Goal: Task Accomplishment & Management: Complete application form

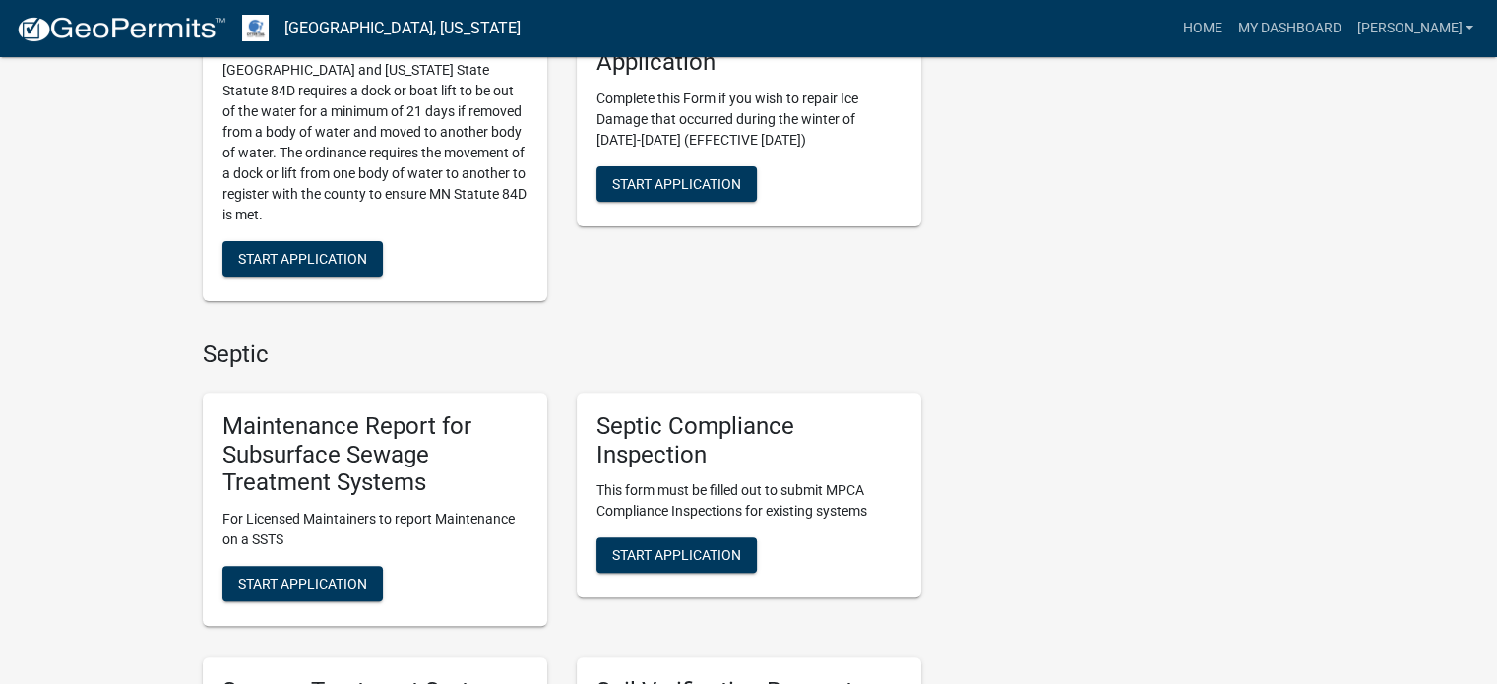
scroll to position [689, 0]
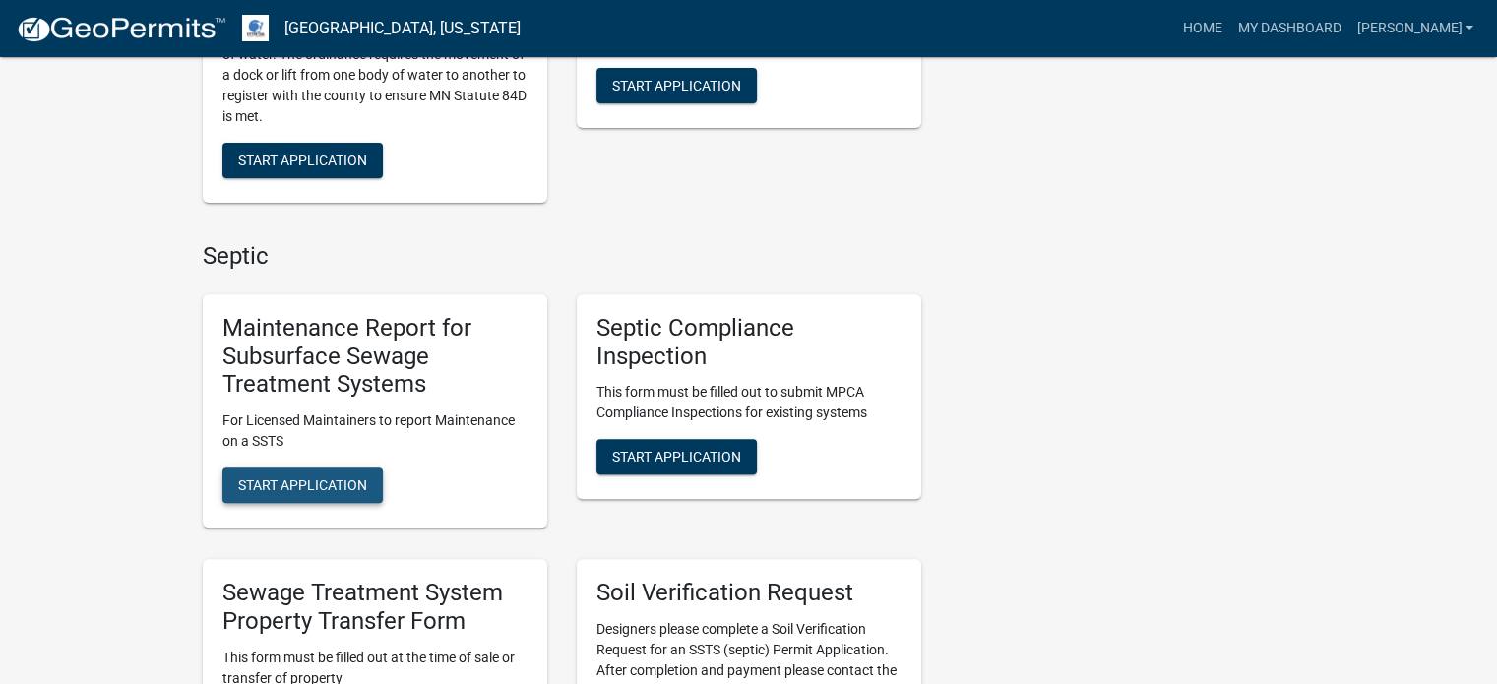
click at [284, 477] on span "Start Application" at bounding box center [302, 485] width 129 height 16
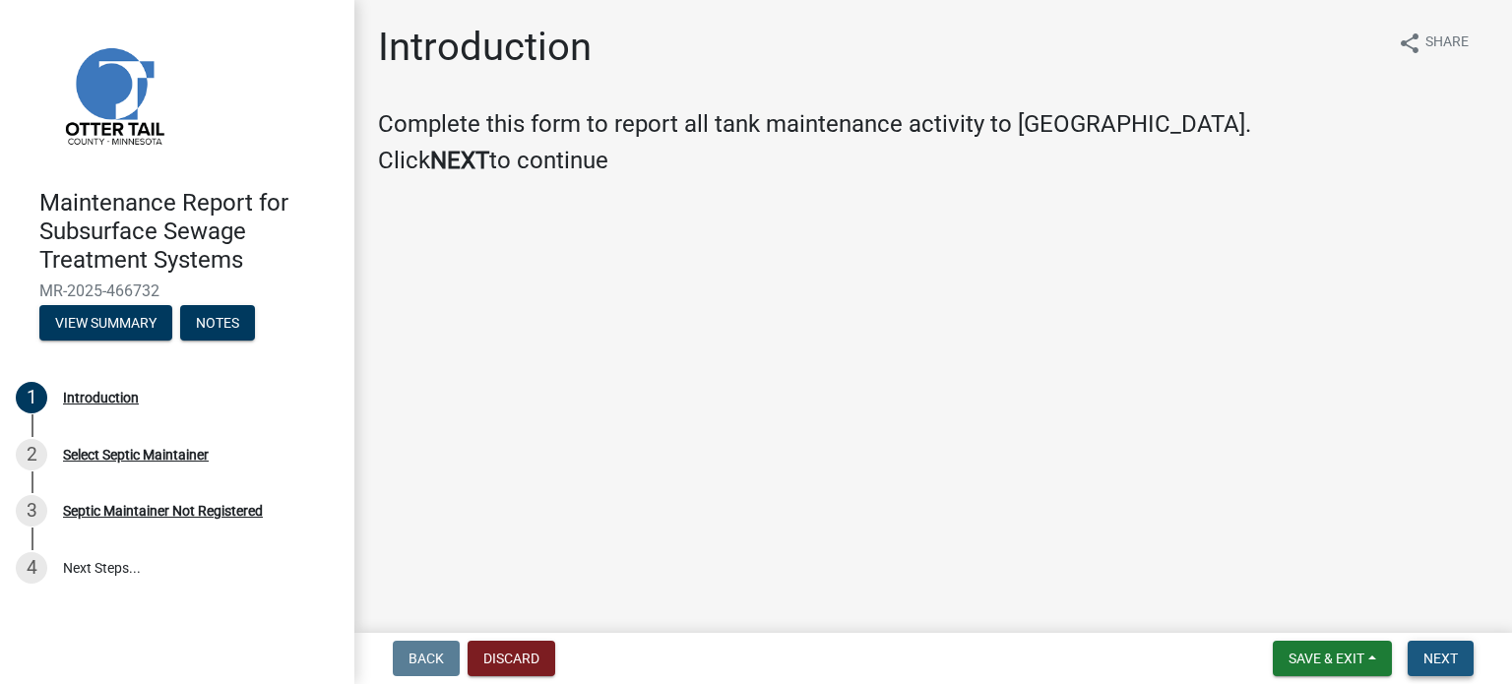
click at [1431, 656] on span "Next" at bounding box center [1440, 659] width 34 height 16
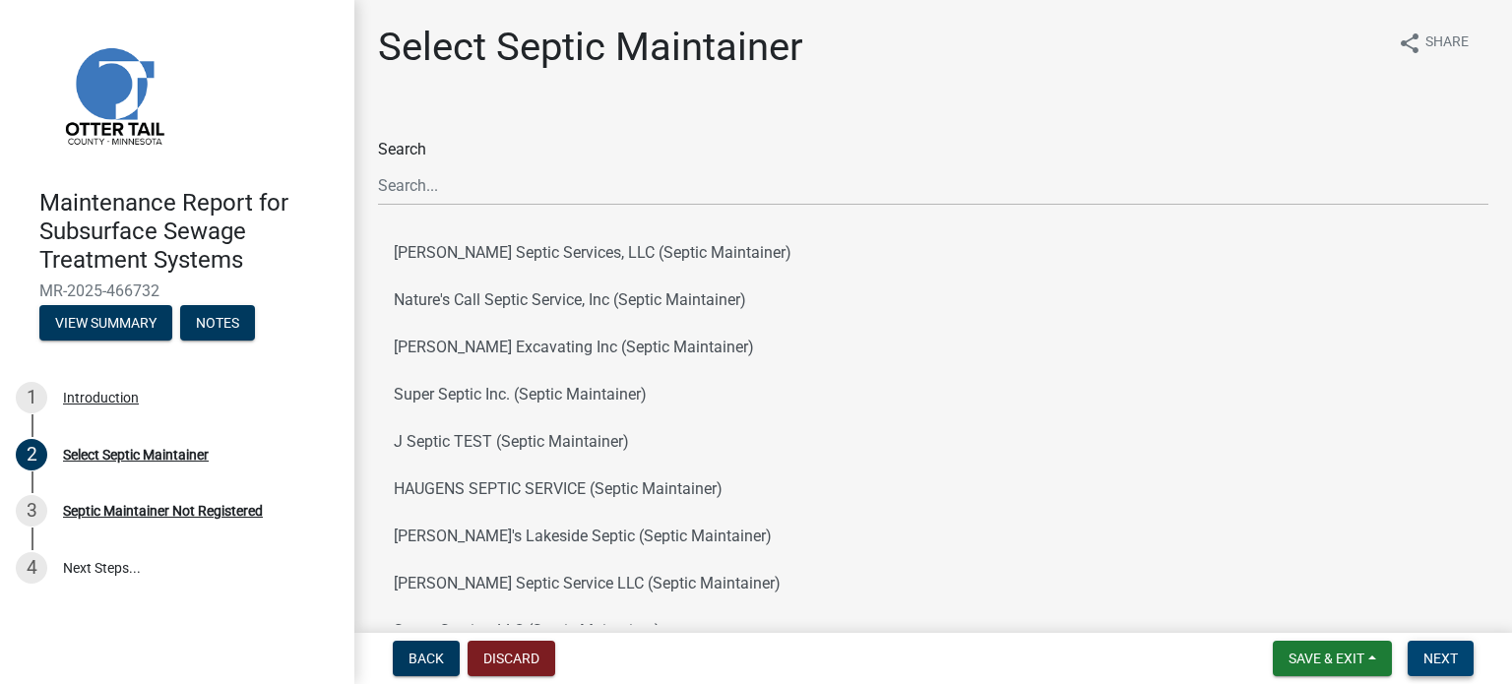
click at [1440, 658] on span "Next" at bounding box center [1440, 659] width 34 height 16
click at [413, 662] on span "Back" at bounding box center [425, 659] width 35 height 16
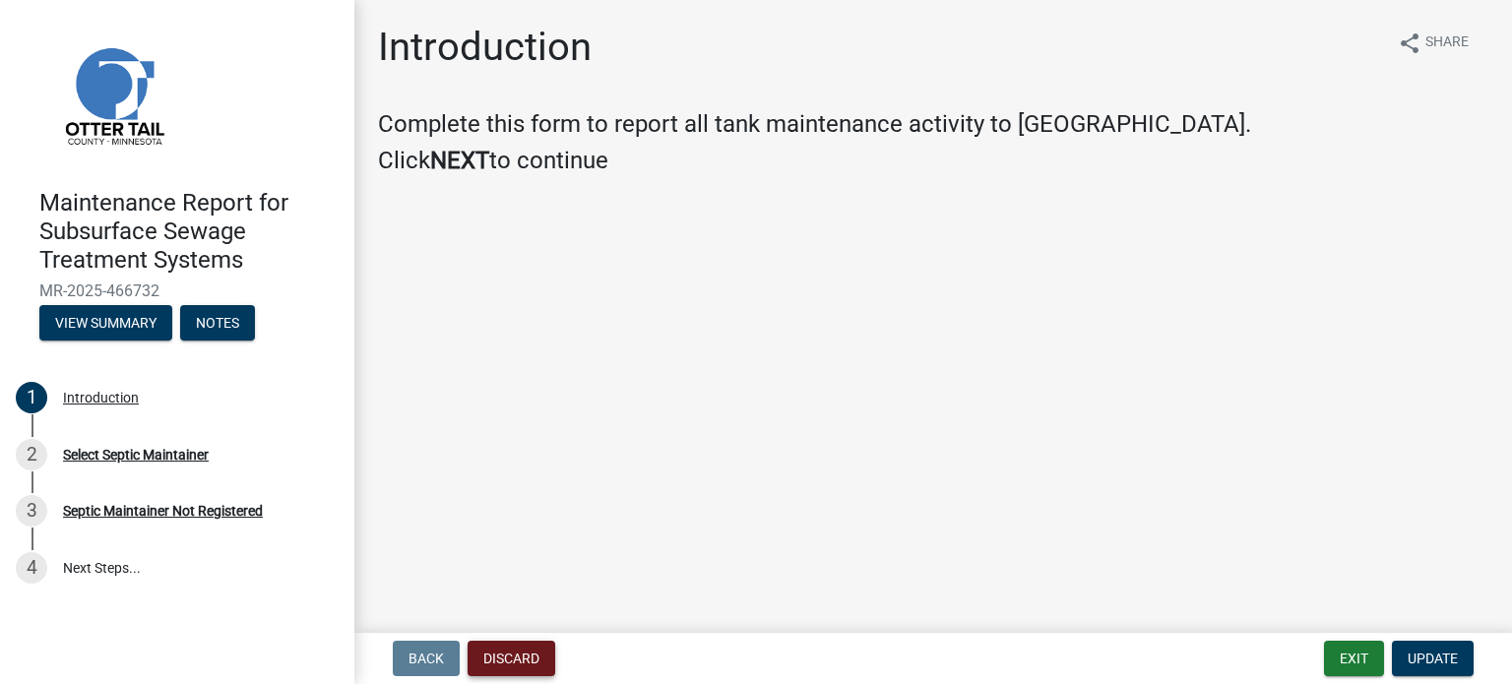
click at [523, 665] on button "Discard" at bounding box center [512, 658] width 88 height 35
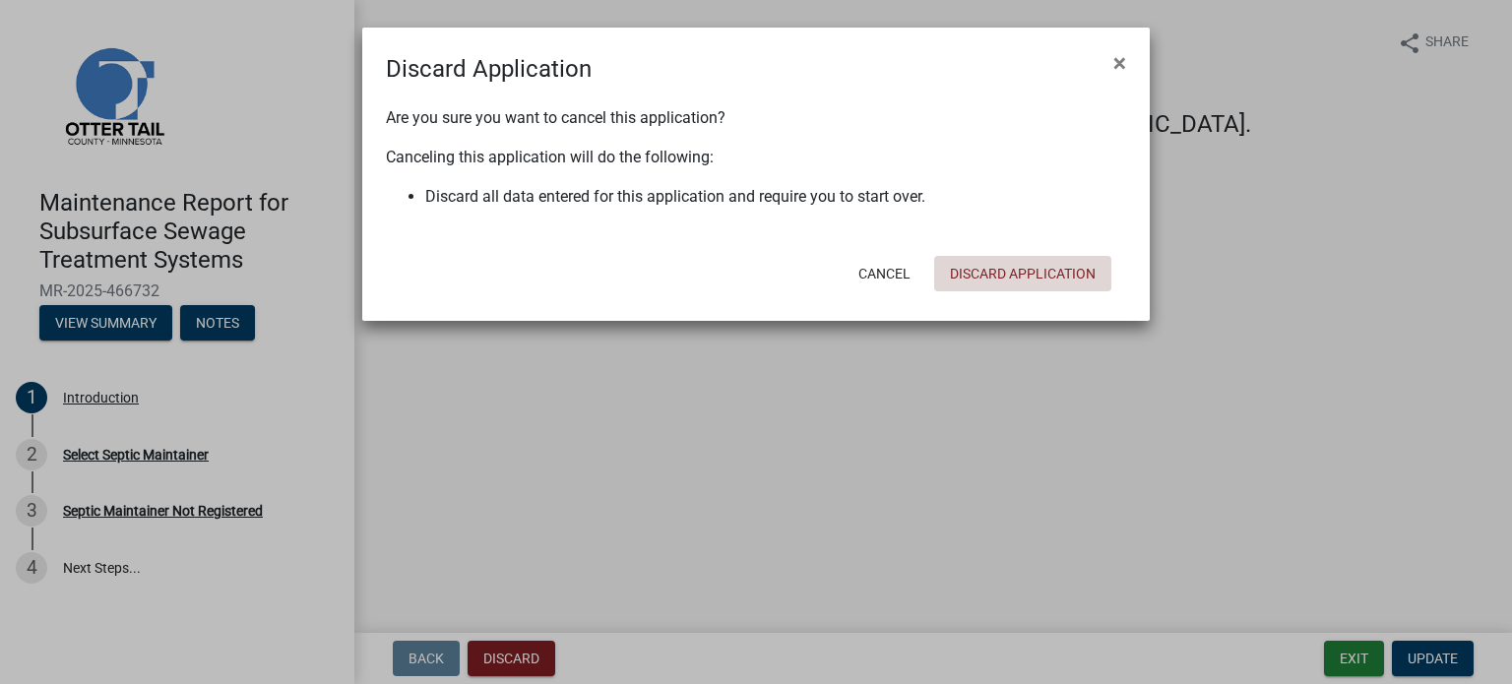
click at [988, 274] on button "Discard Application" at bounding box center [1022, 273] width 177 height 35
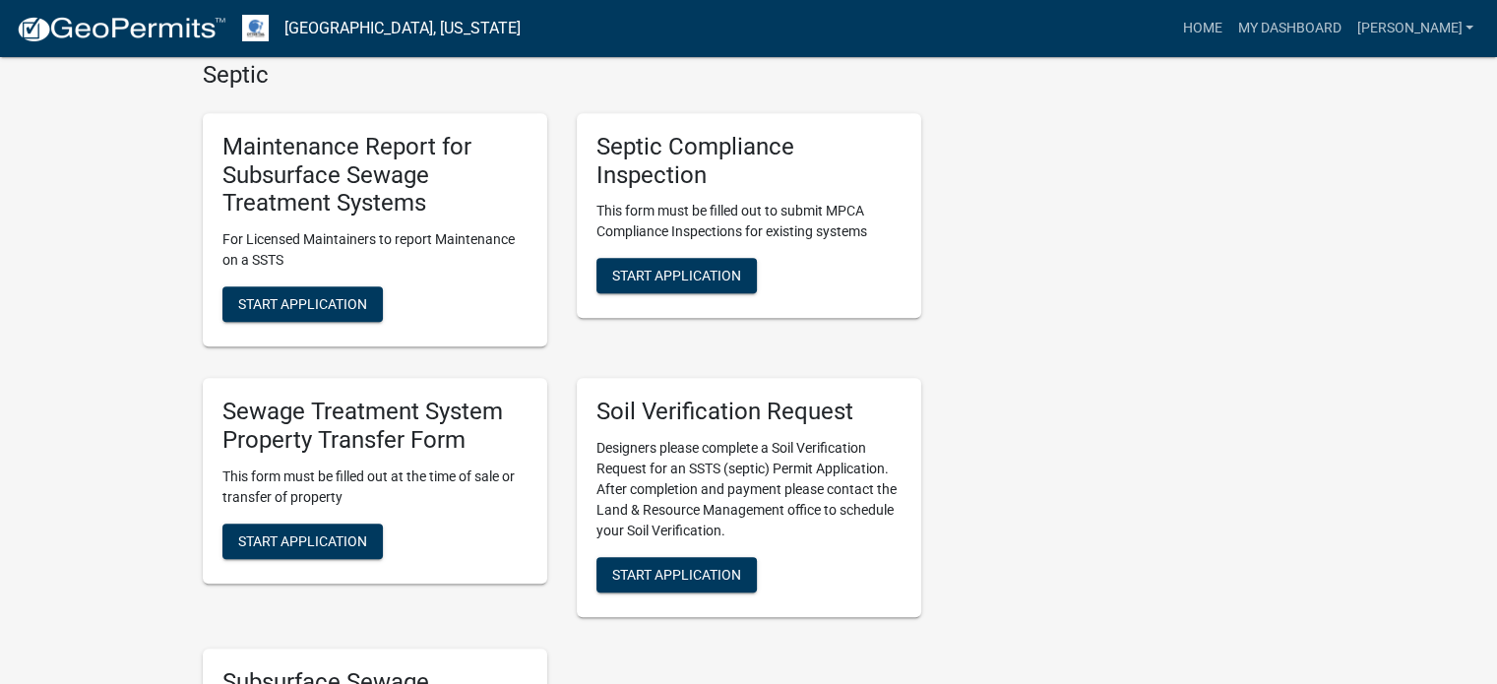
scroll to position [886, 0]
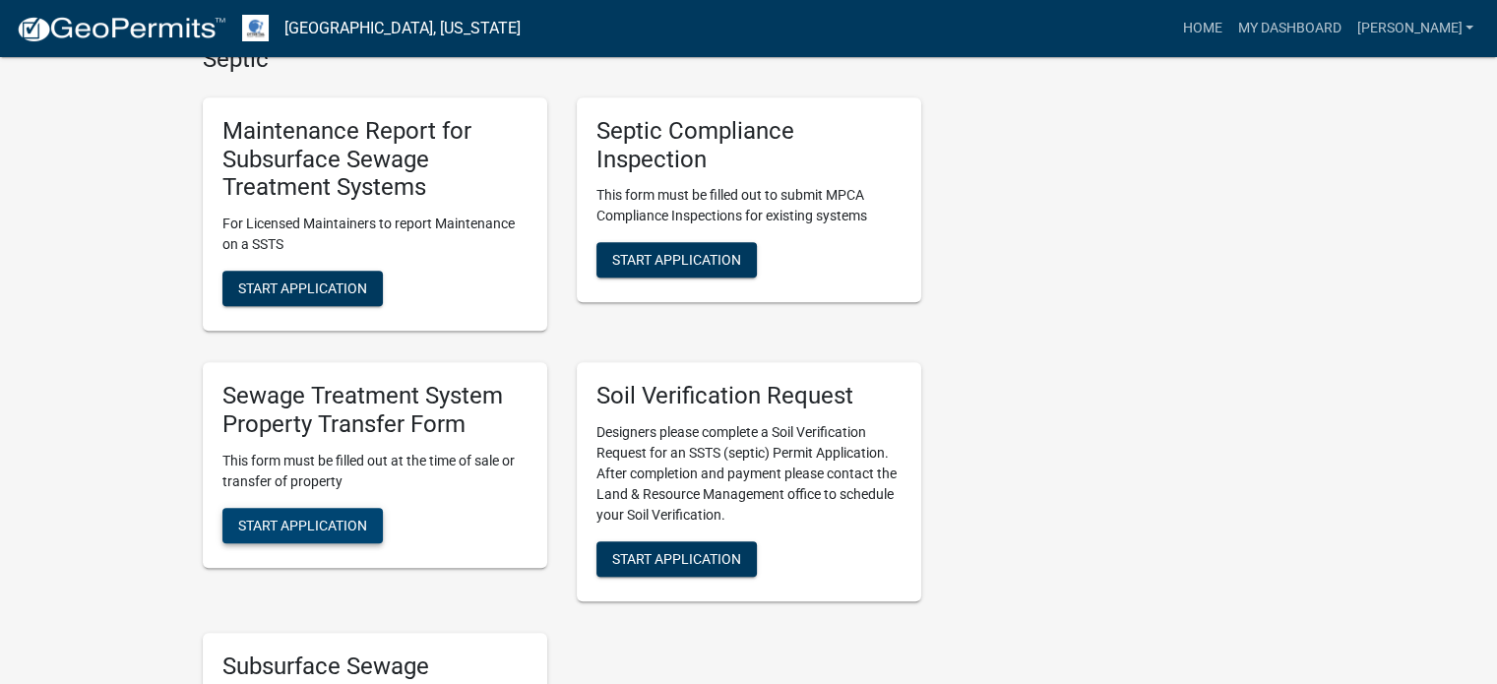
click at [291, 531] on span "Start Application" at bounding box center [302, 525] width 129 height 16
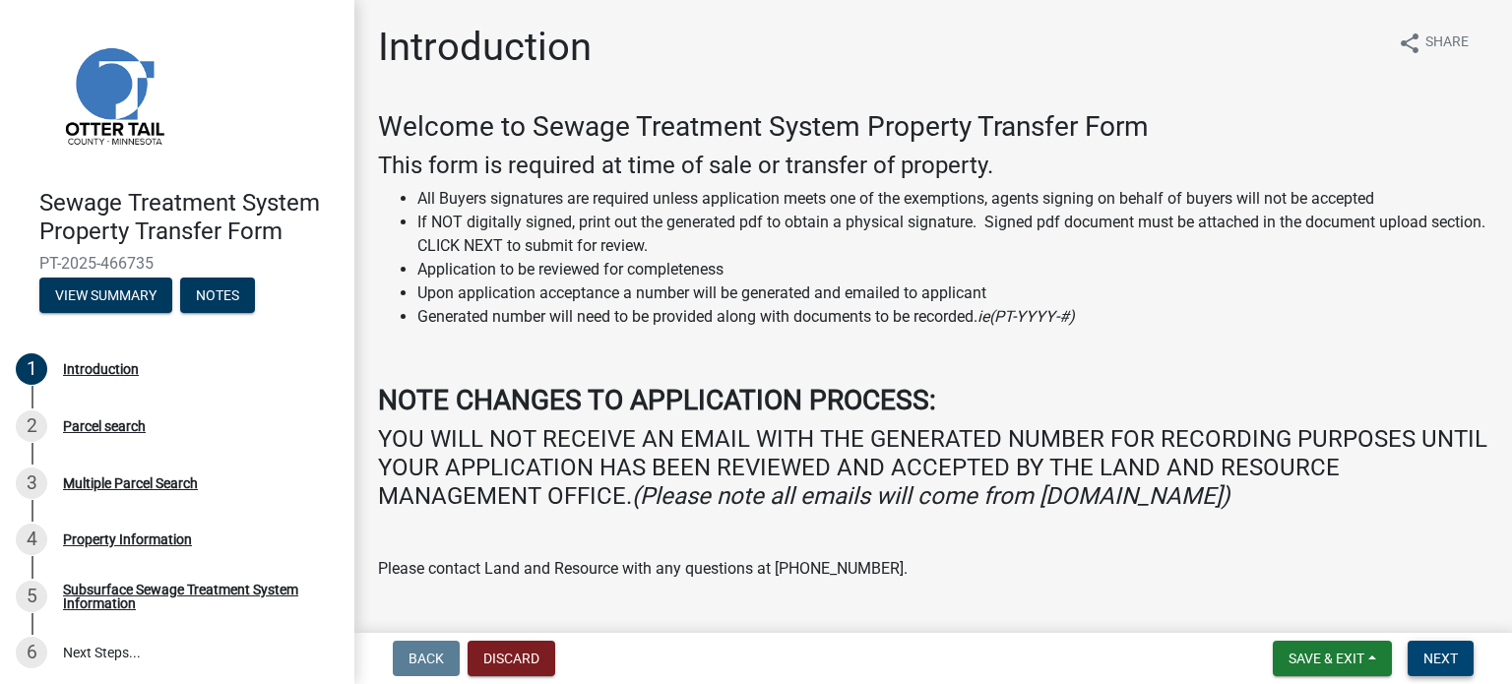
click at [1442, 655] on span "Next" at bounding box center [1440, 659] width 34 height 16
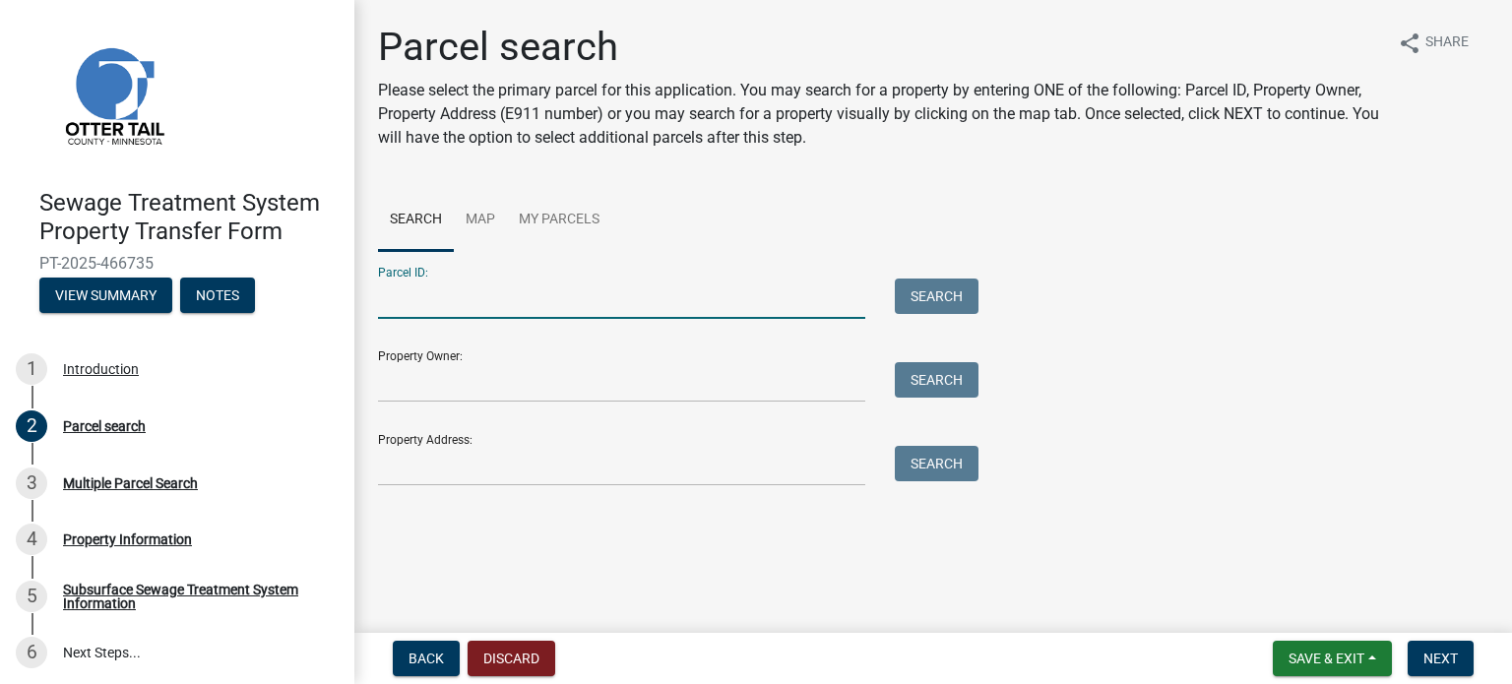
click at [388, 302] on input "Parcel ID:" at bounding box center [621, 299] width 487 height 40
type input "53000990429000"
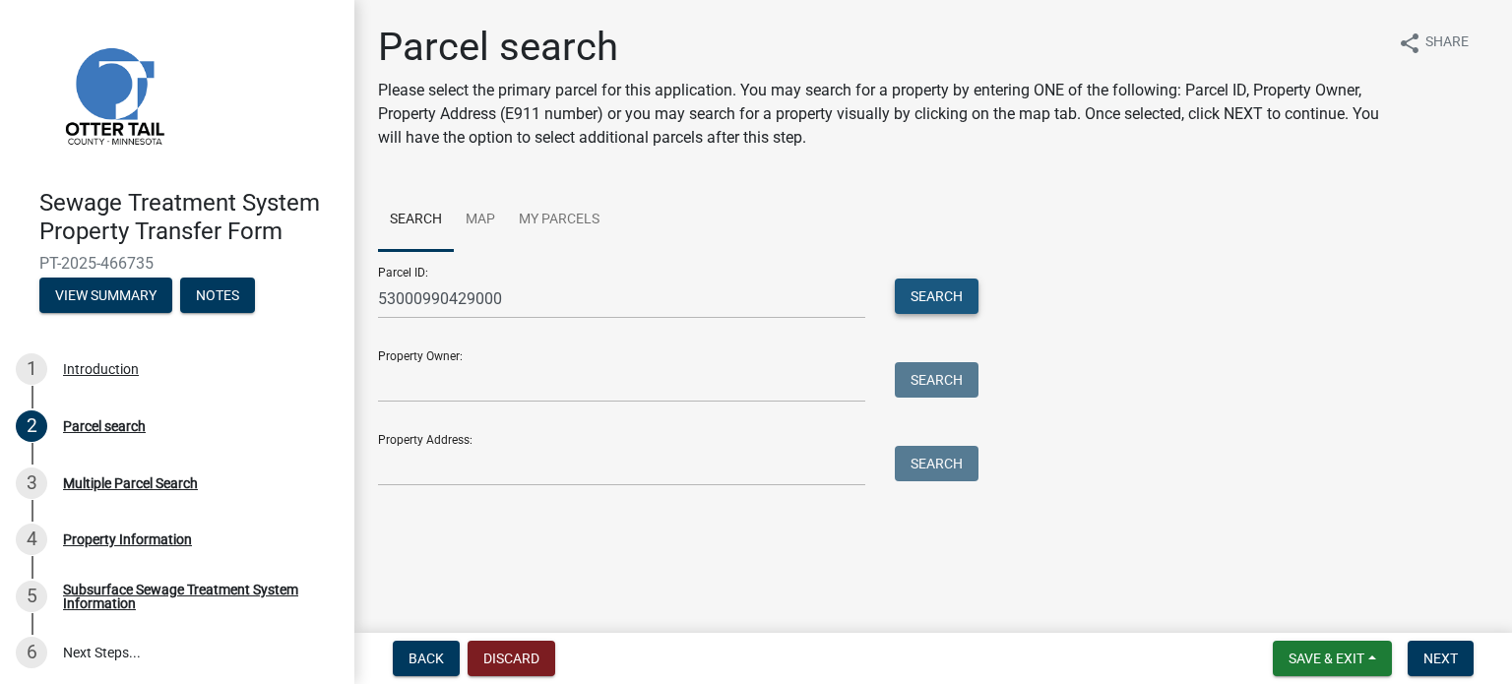
click at [935, 288] on button "Search" at bounding box center [937, 296] width 84 height 35
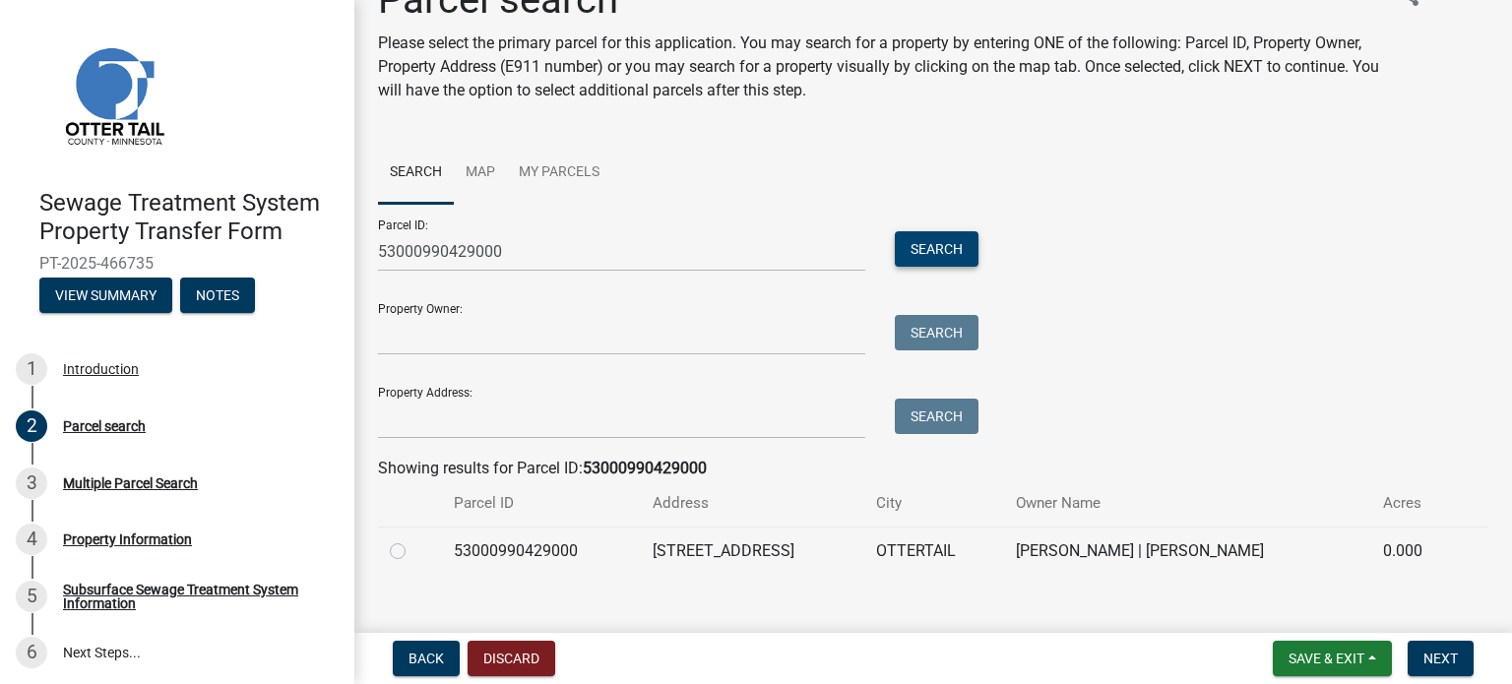
scroll to position [73, 0]
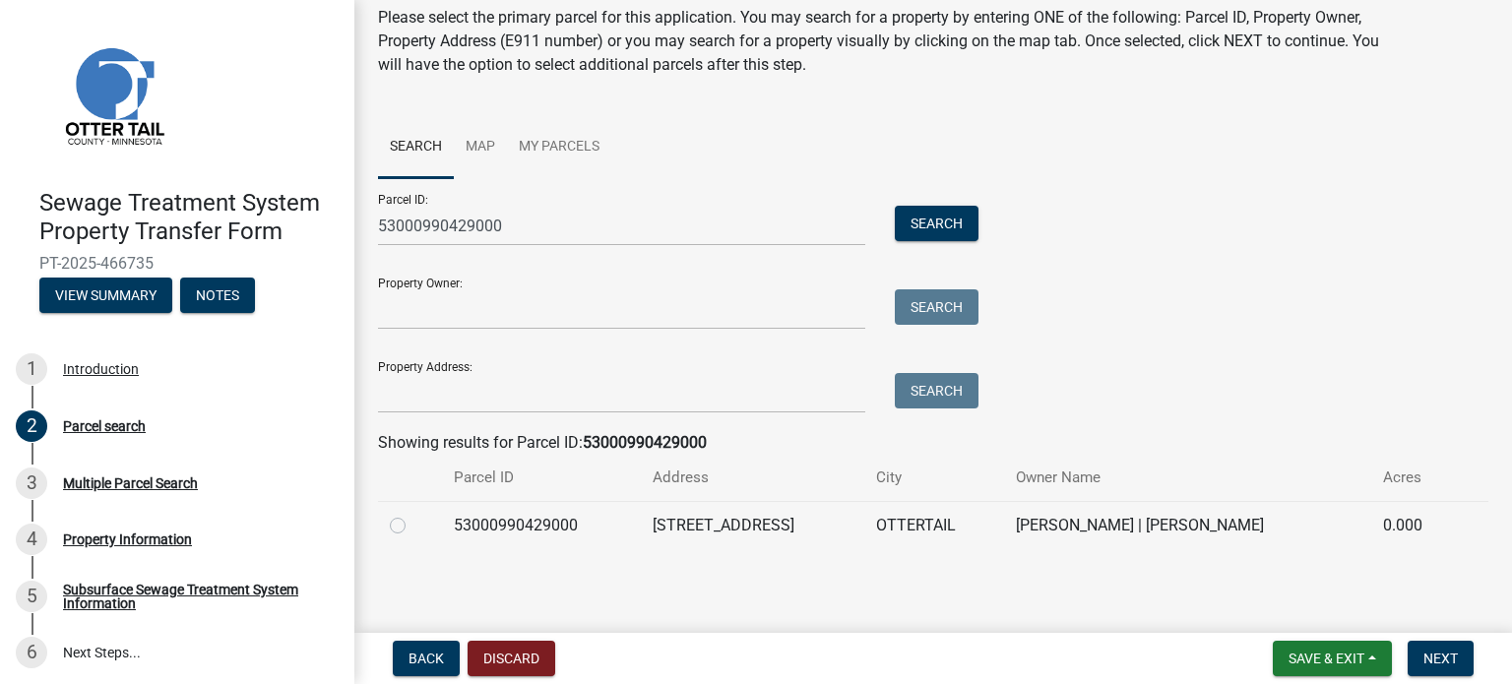
click at [413, 514] on label at bounding box center [413, 514] width 0 height 0
click at [413, 522] on input "radio" at bounding box center [419, 520] width 13 height 13
radio input "true"
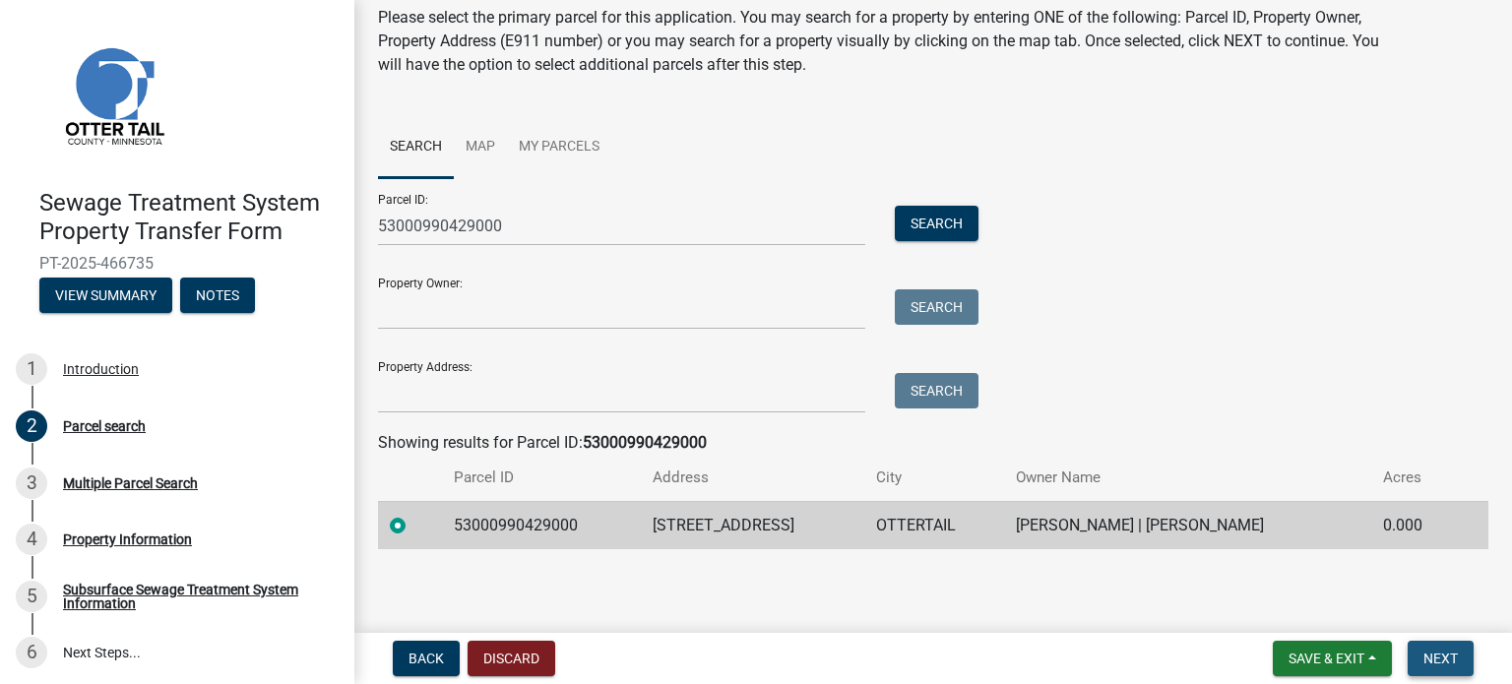
click at [1434, 651] on span "Next" at bounding box center [1440, 659] width 34 height 16
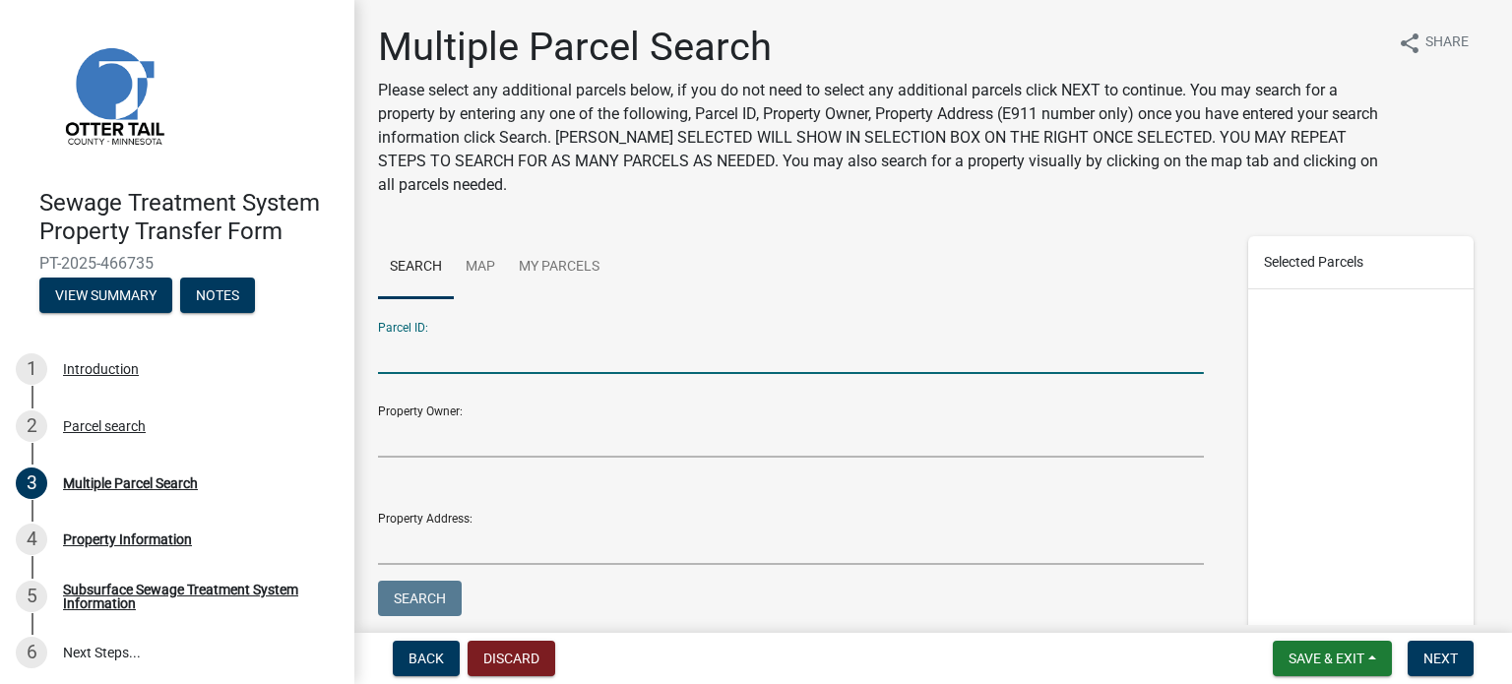
click at [387, 357] on input "Parcel ID:" at bounding box center [791, 354] width 826 height 40
type input "53000340267021"
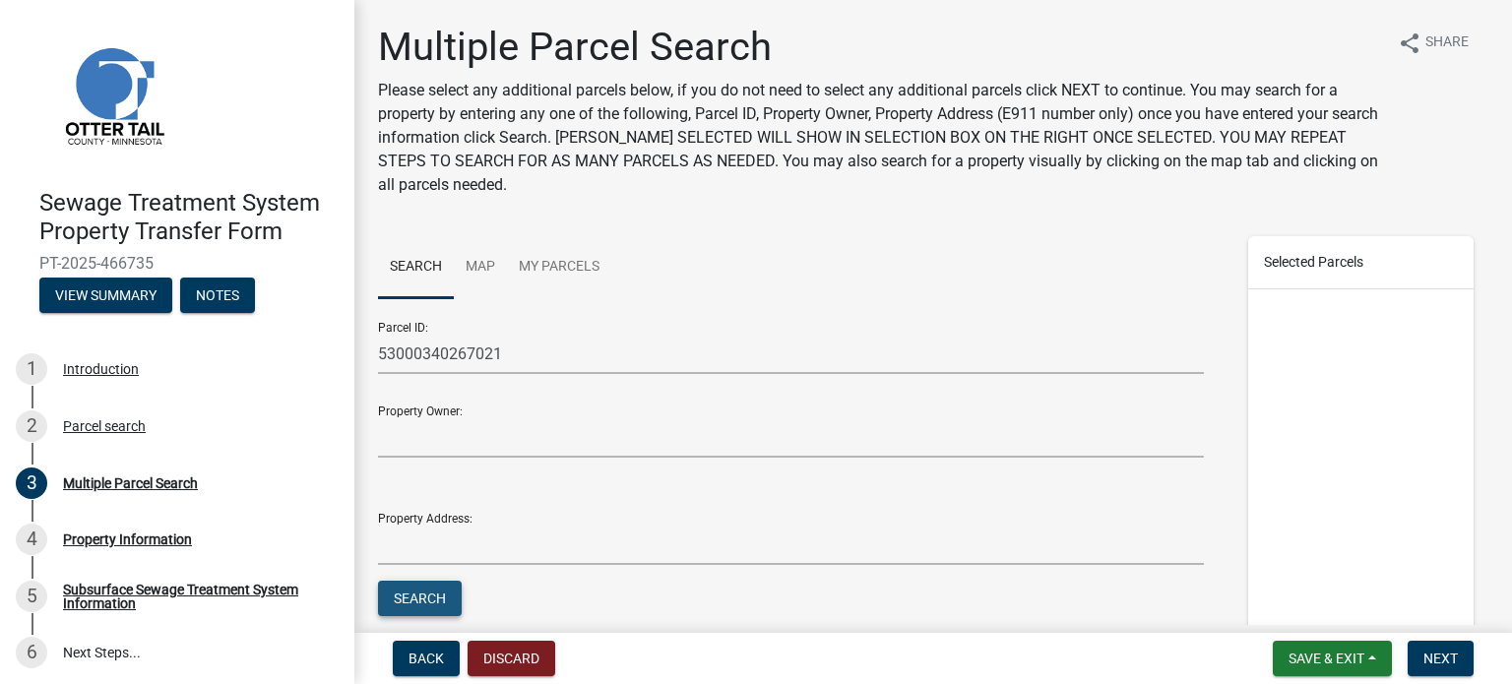
click at [417, 609] on button "Search" at bounding box center [420, 598] width 84 height 35
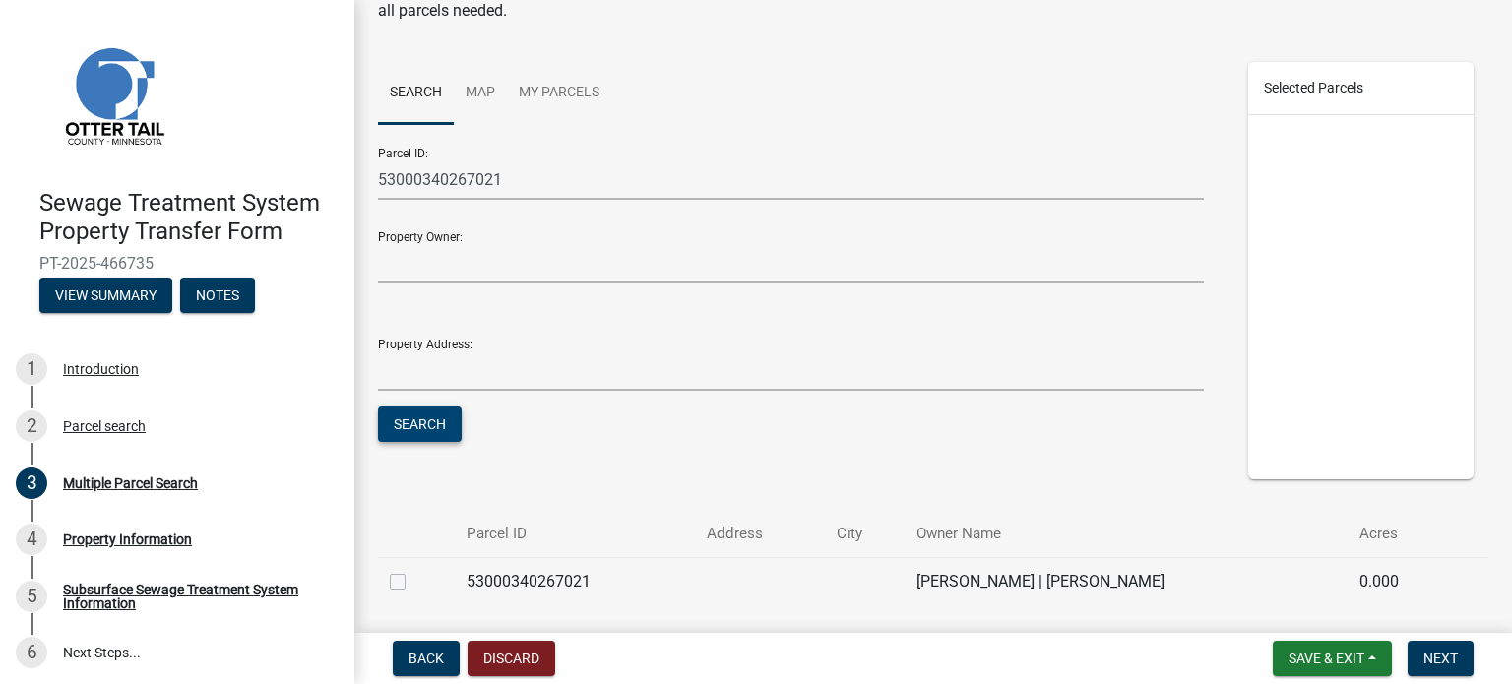
scroll to position [197, 0]
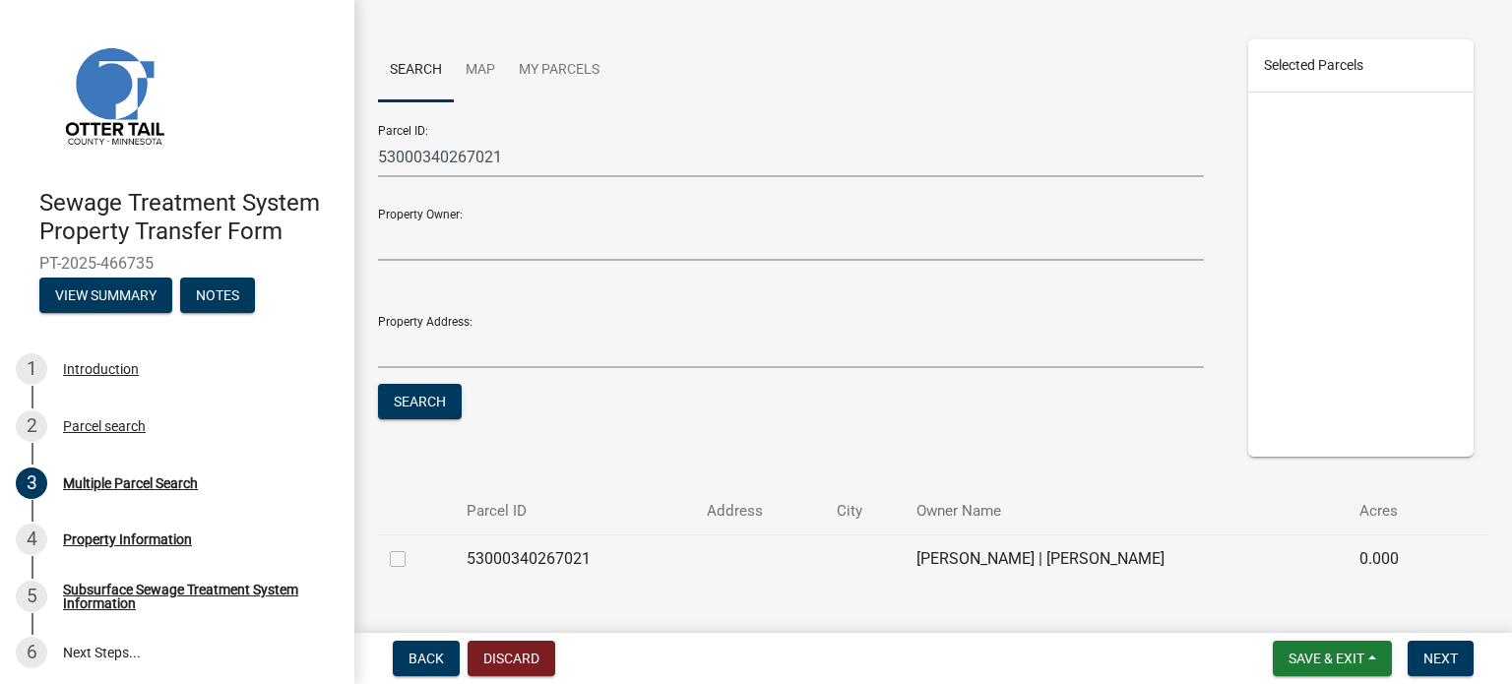
click at [413, 547] on label at bounding box center [413, 547] width 0 height 0
click at [413, 560] on input "checkbox" at bounding box center [419, 553] width 13 height 13
checkbox input "true"
click at [1449, 666] on button "Next" at bounding box center [1440, 658] width 66 height 35
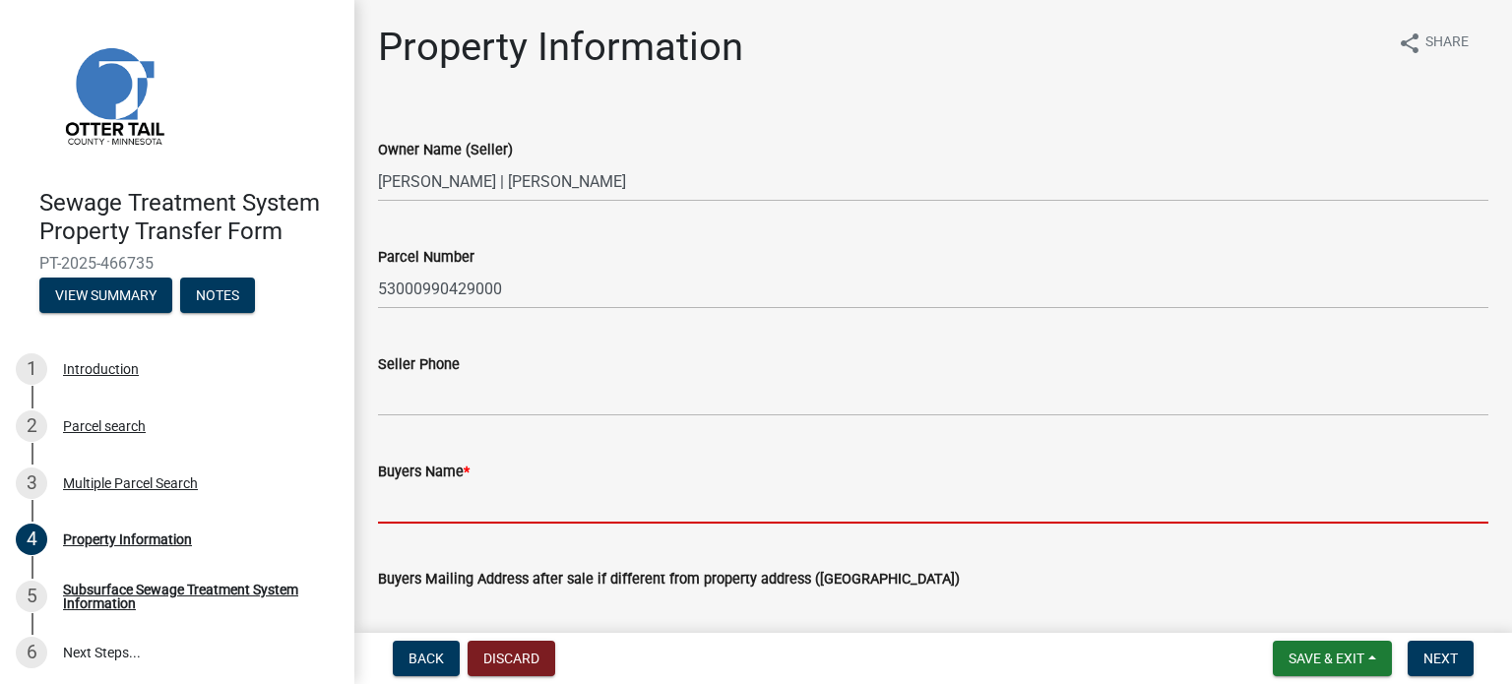
click at [383, 511] on input "Buyers Name *" at bounding box center [933, 503] width 1110 height 40
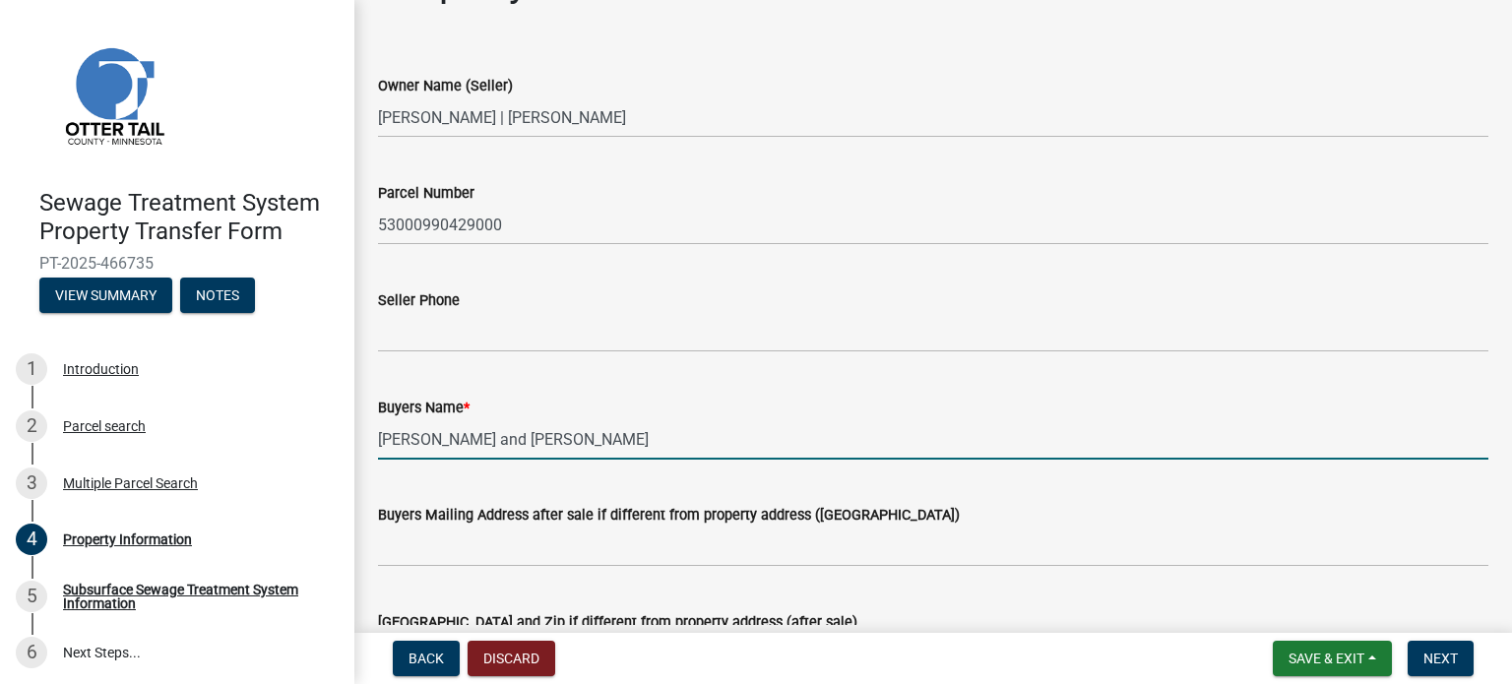
scroll to position [98, 0]
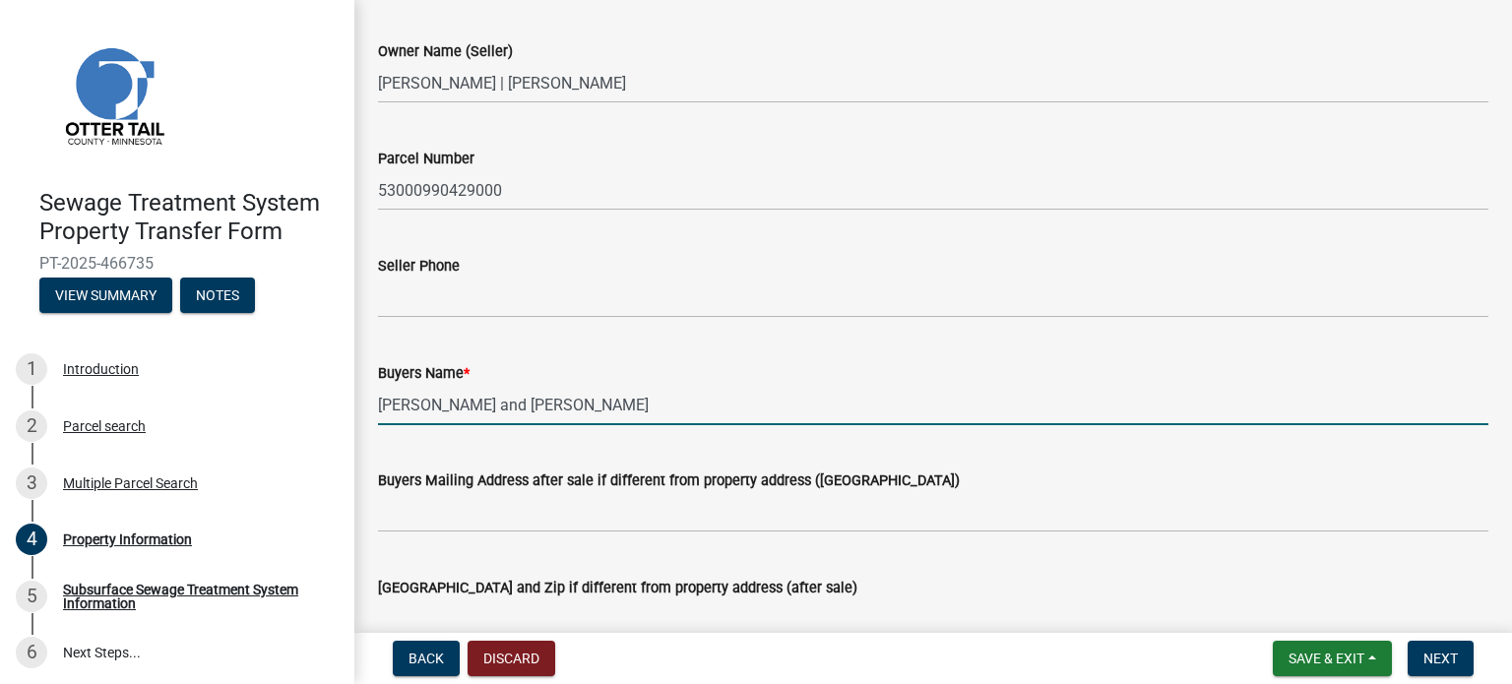
type input "[PERSON_NAME] and [PERSON_NAME]"
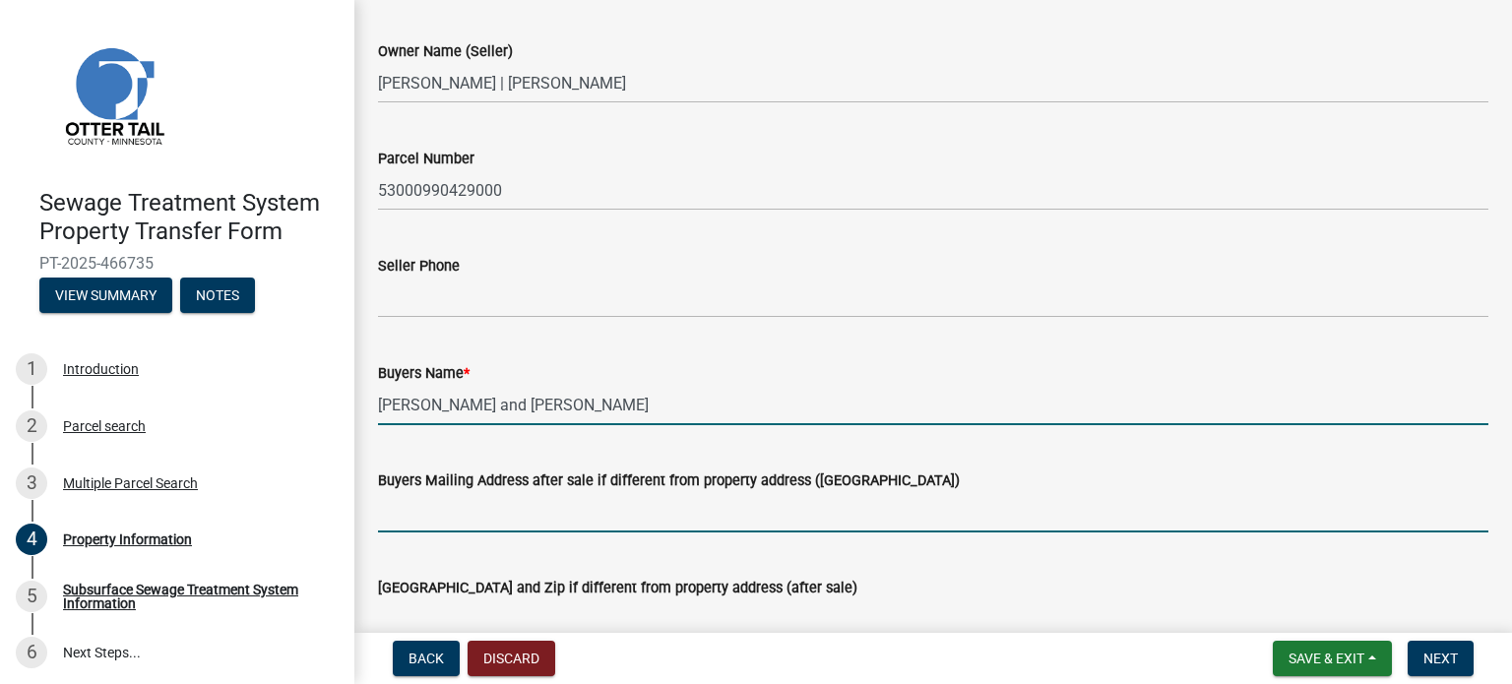
click at [379, 515] on input "Buyers Mailing Address after sale if different from property address ([GEOGRAPH…" at bounding box center [933, 512] width 1110 height 40
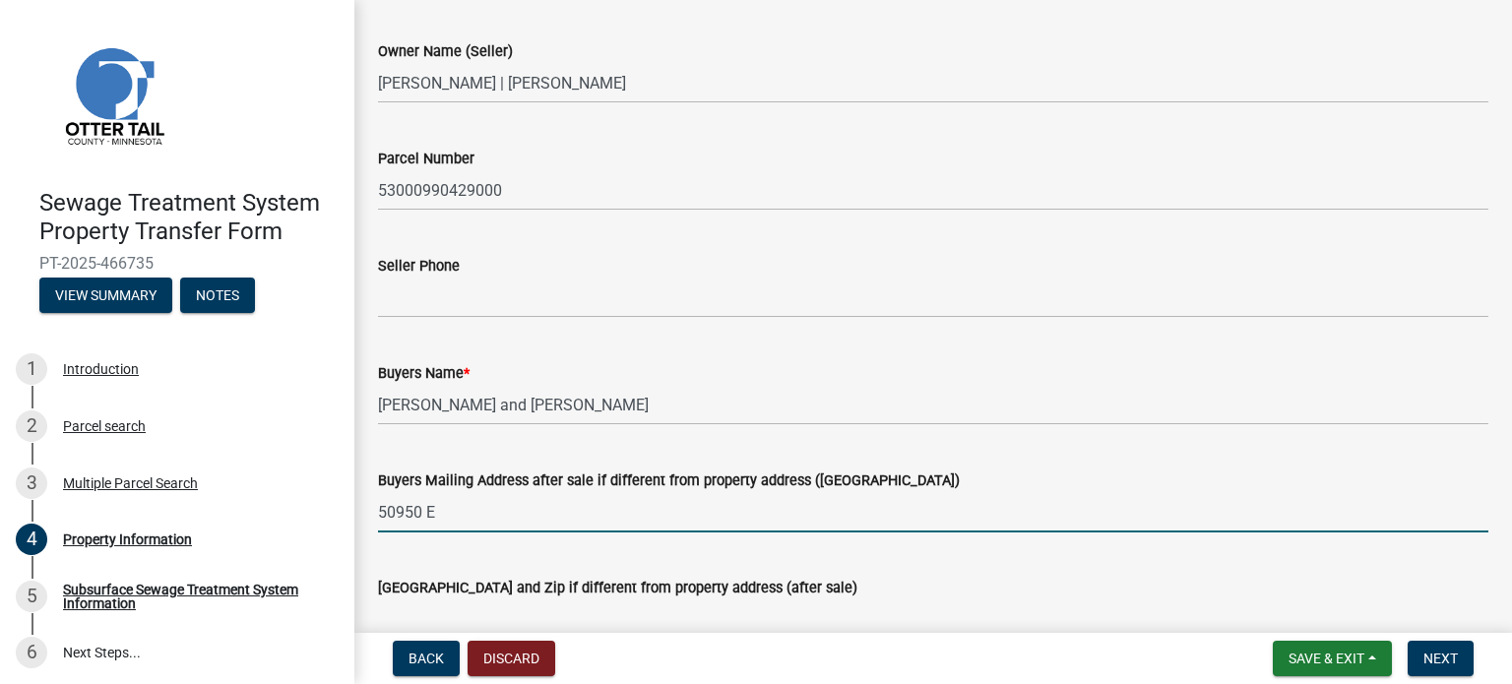
type input "[STREET_ADDRESS]"
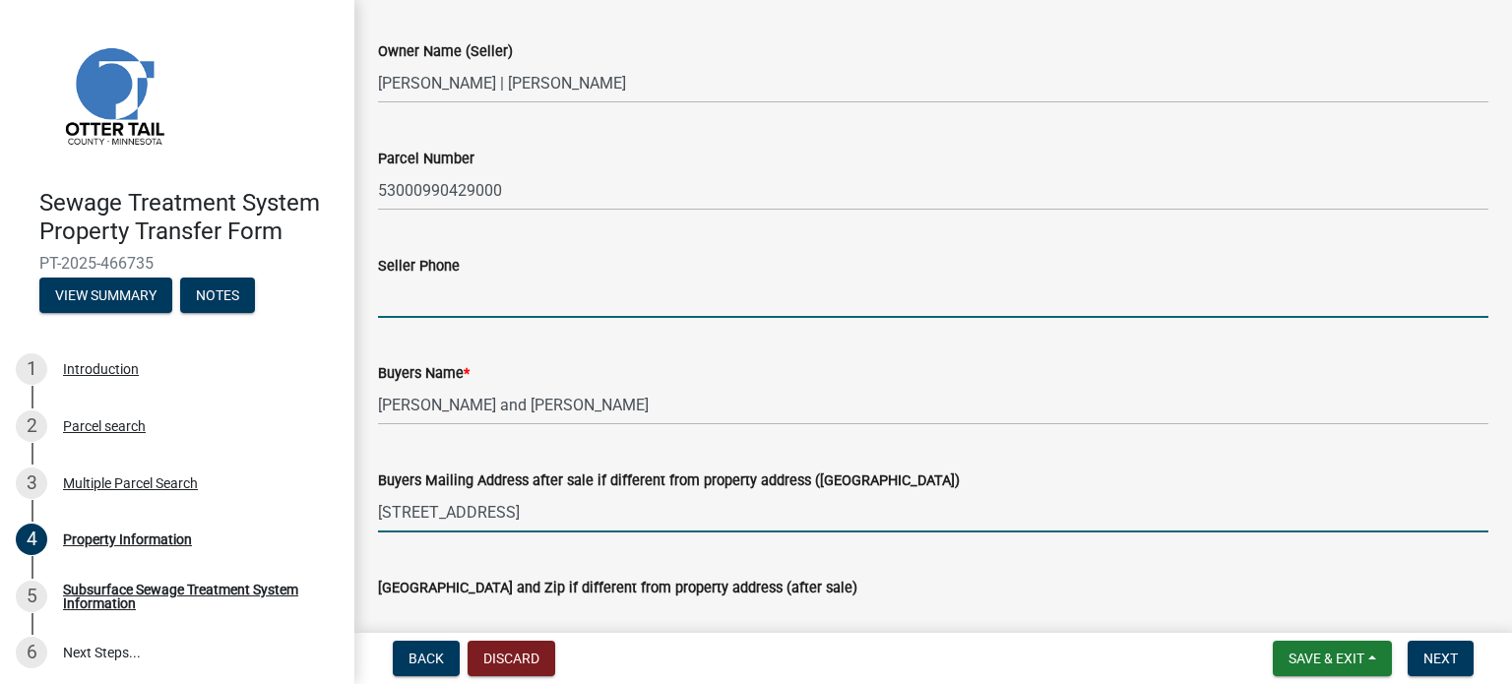
type input "8172716467"
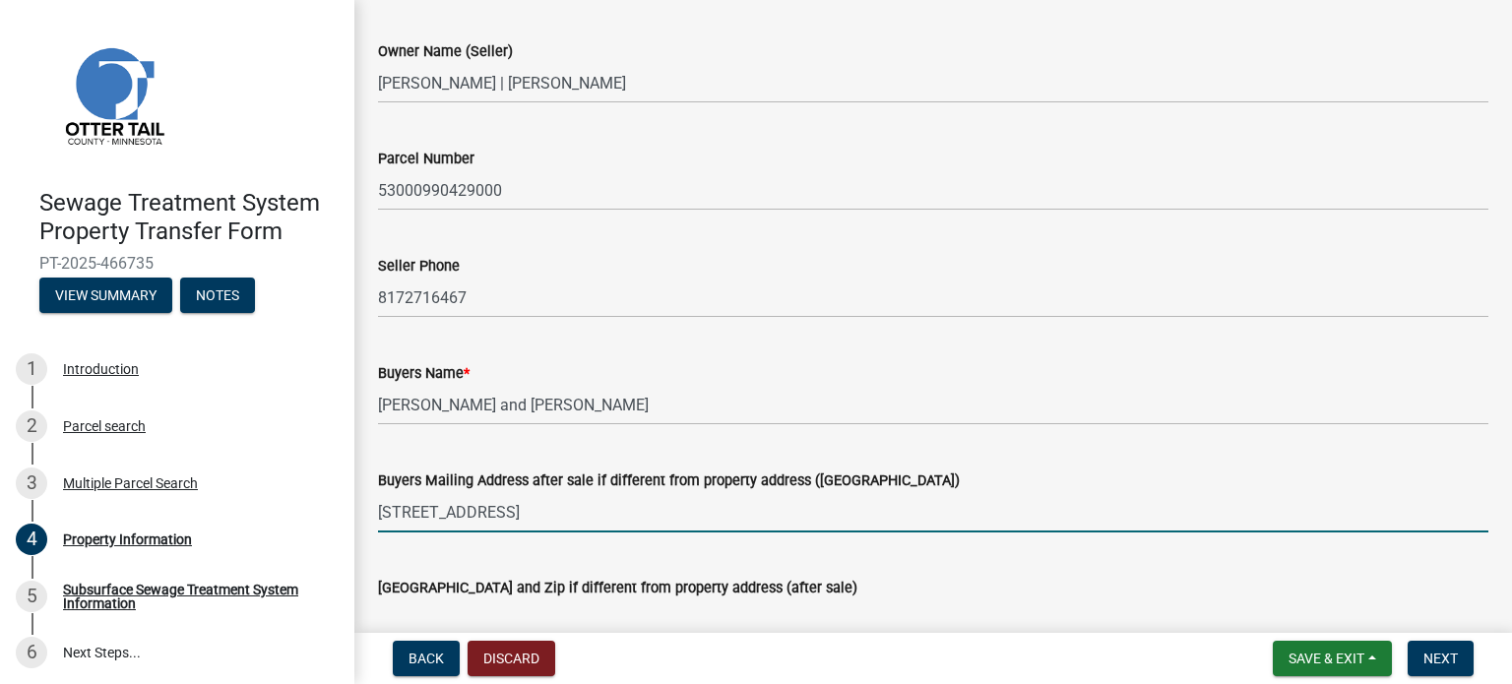
scroll to position [197, 0]
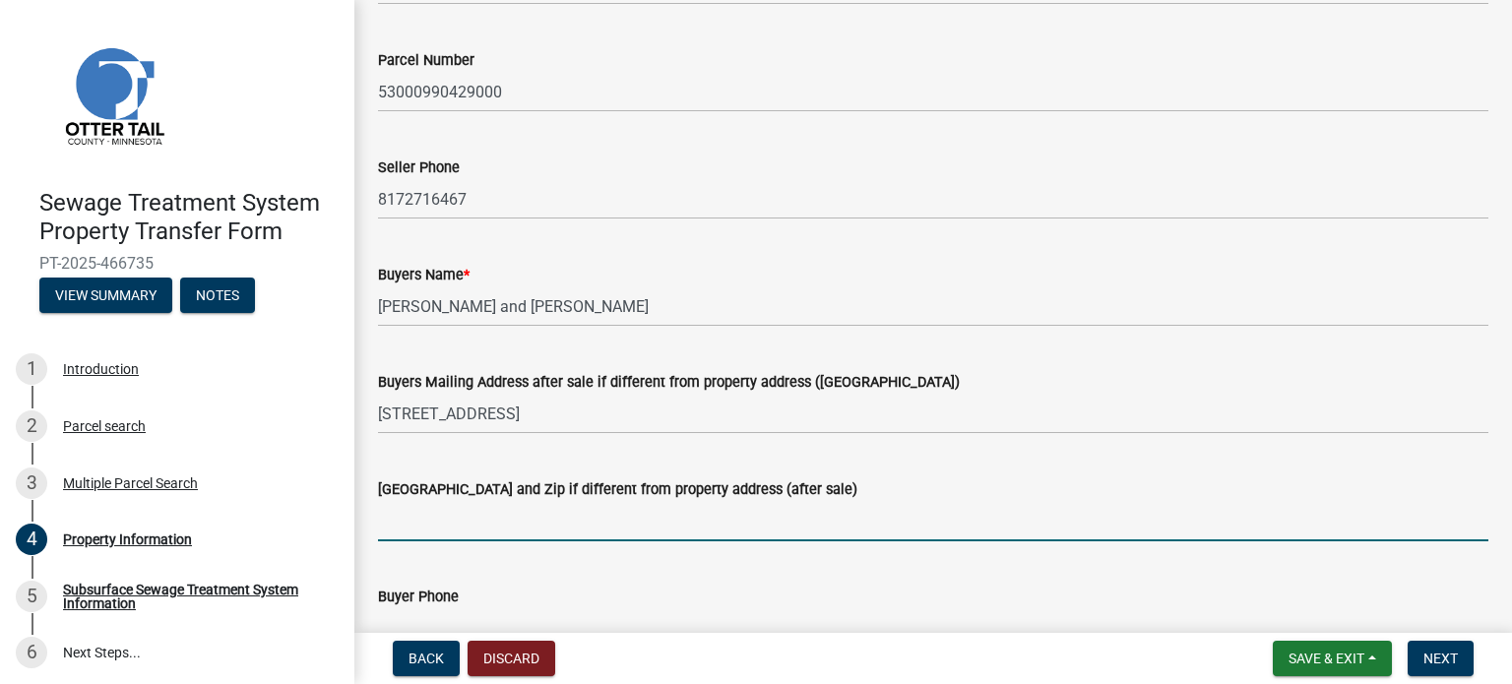
click at [404, 527] on input "[GEOGRAPHIC_DATA] and Zip if different from property address (after sale)" at bounding box center [933, 521] width 1110 height 40
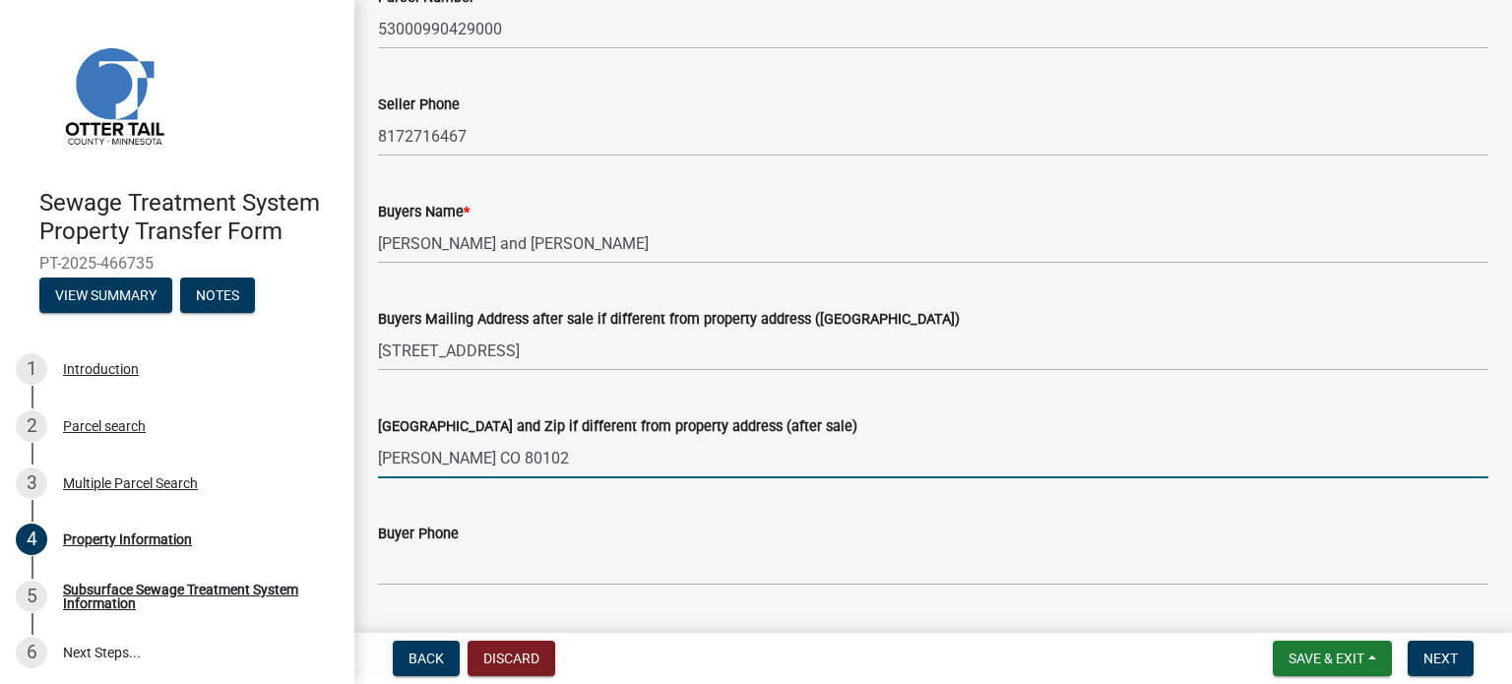
scroll to position [295, 0]
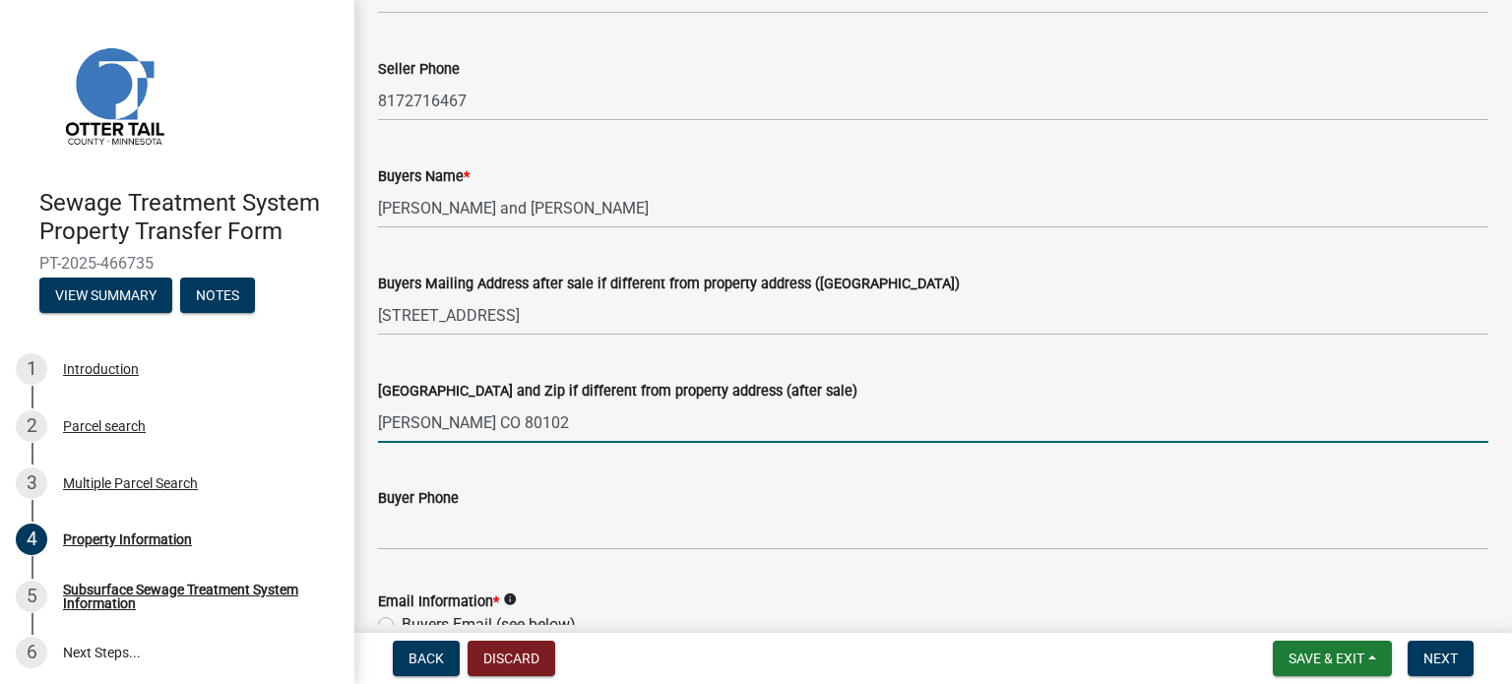
type input "[PERSON_NAME] CO 80102"
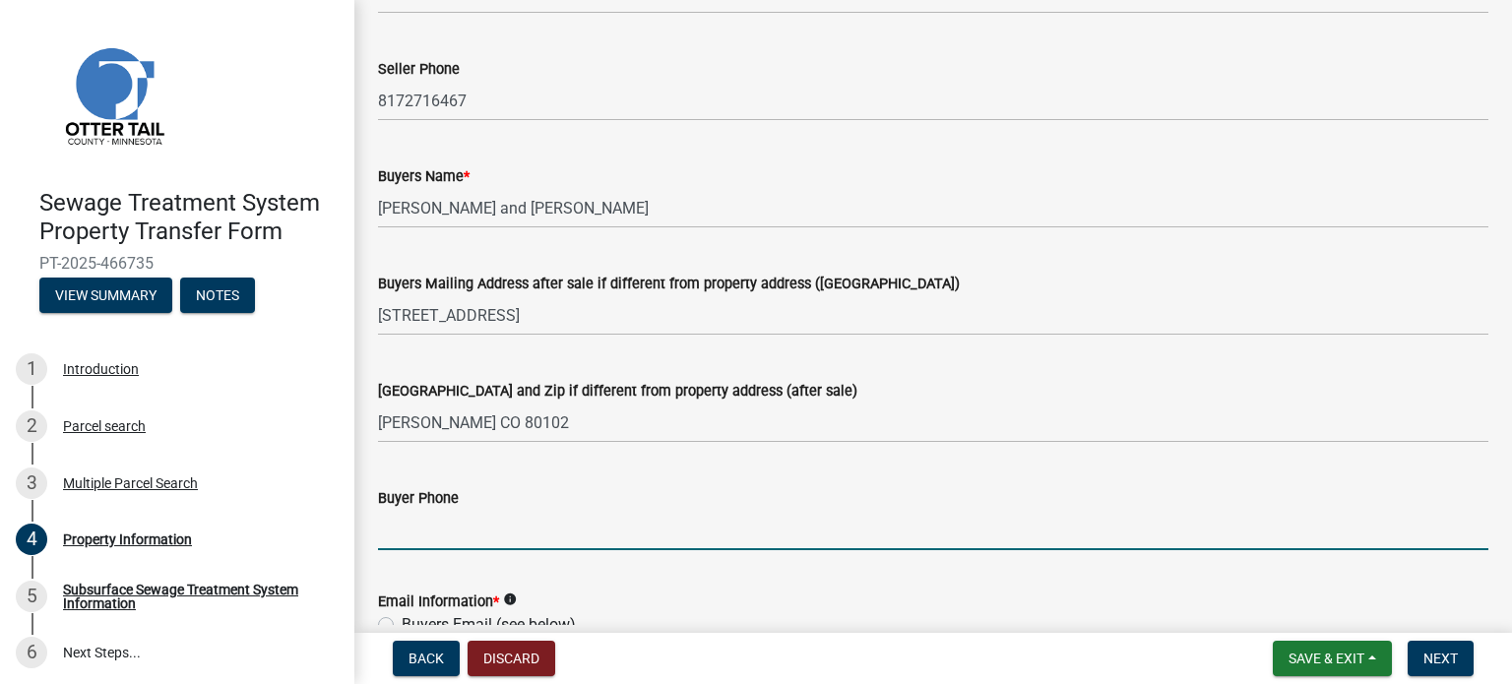
click at [388, 538] on input "Buyer Phone" at bounding box center [933, 530] width 1110 height 40
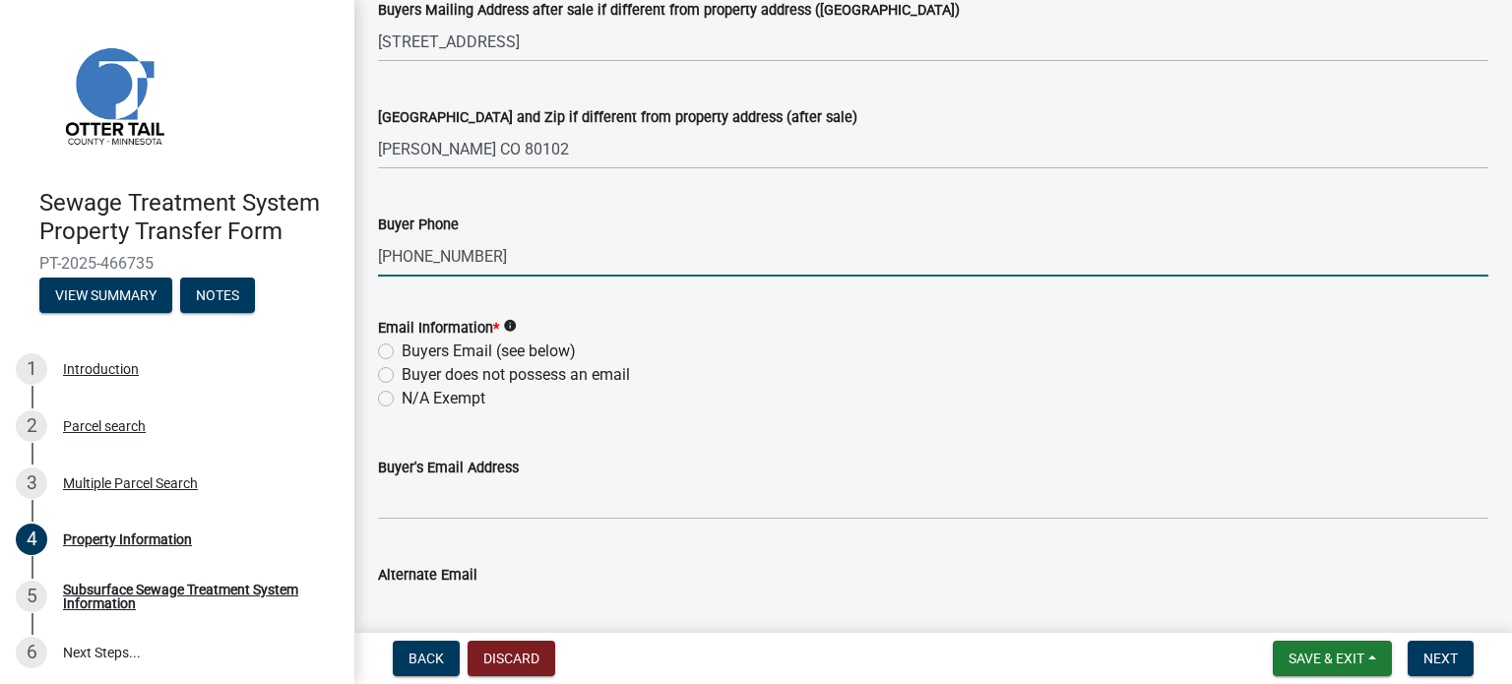
scroll to position [591, 0]
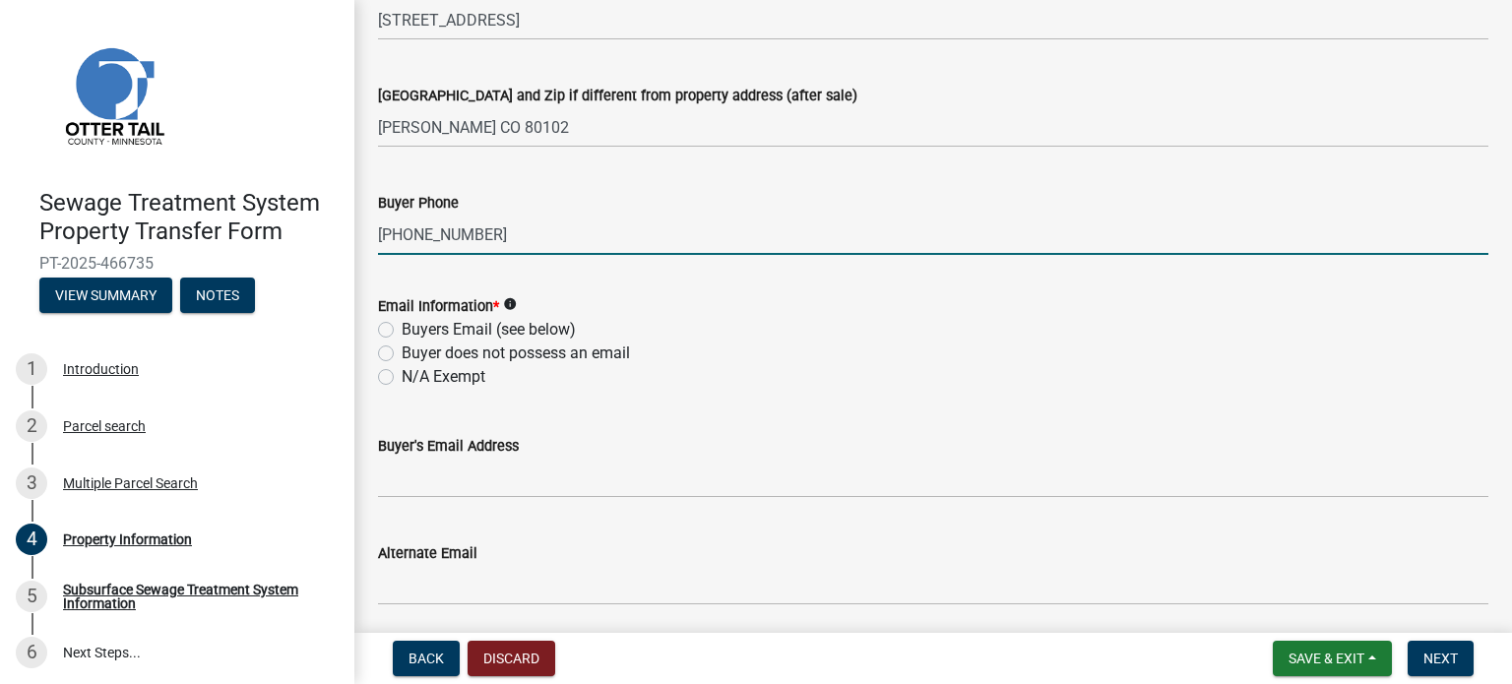
type input "[PHONE_NUMBER]"
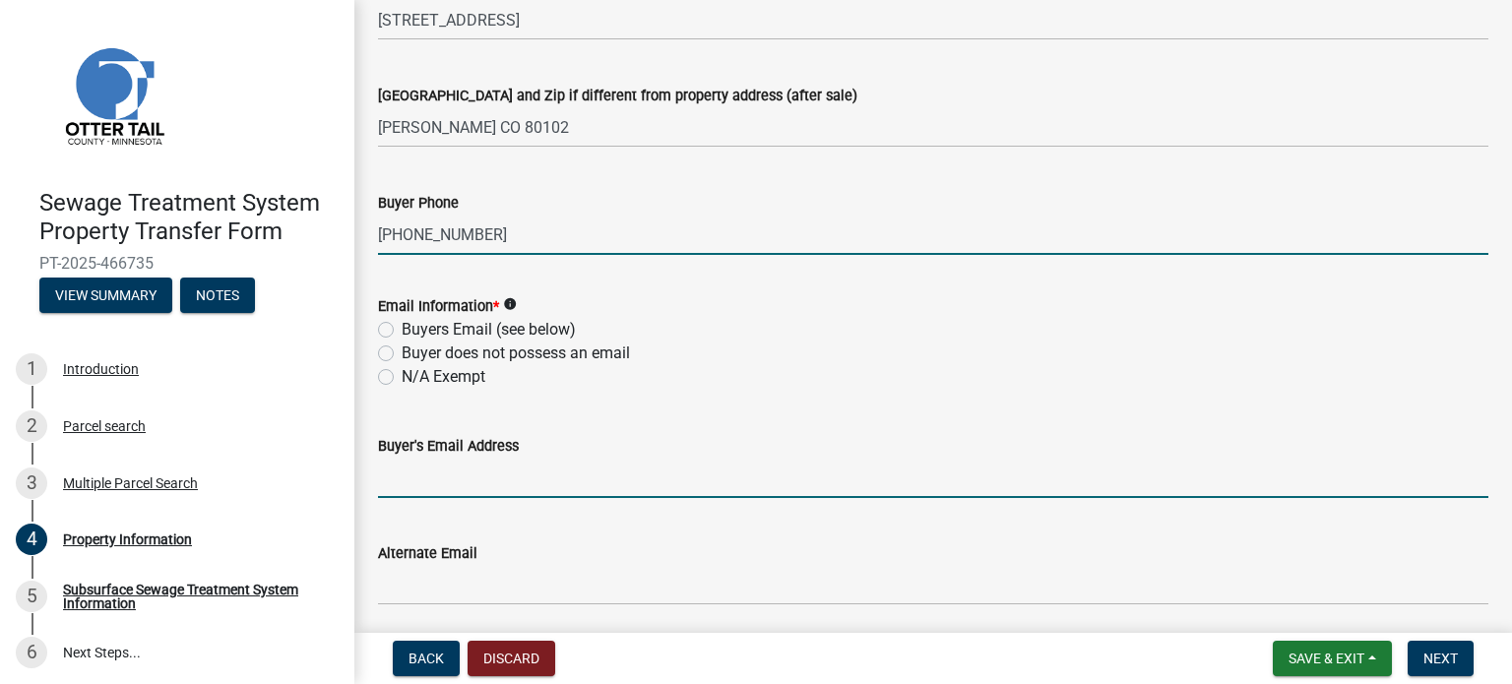
click at [382, 480] on input "Buyer's Email Address" at bounding box center [933, 478] width 1110 height 40
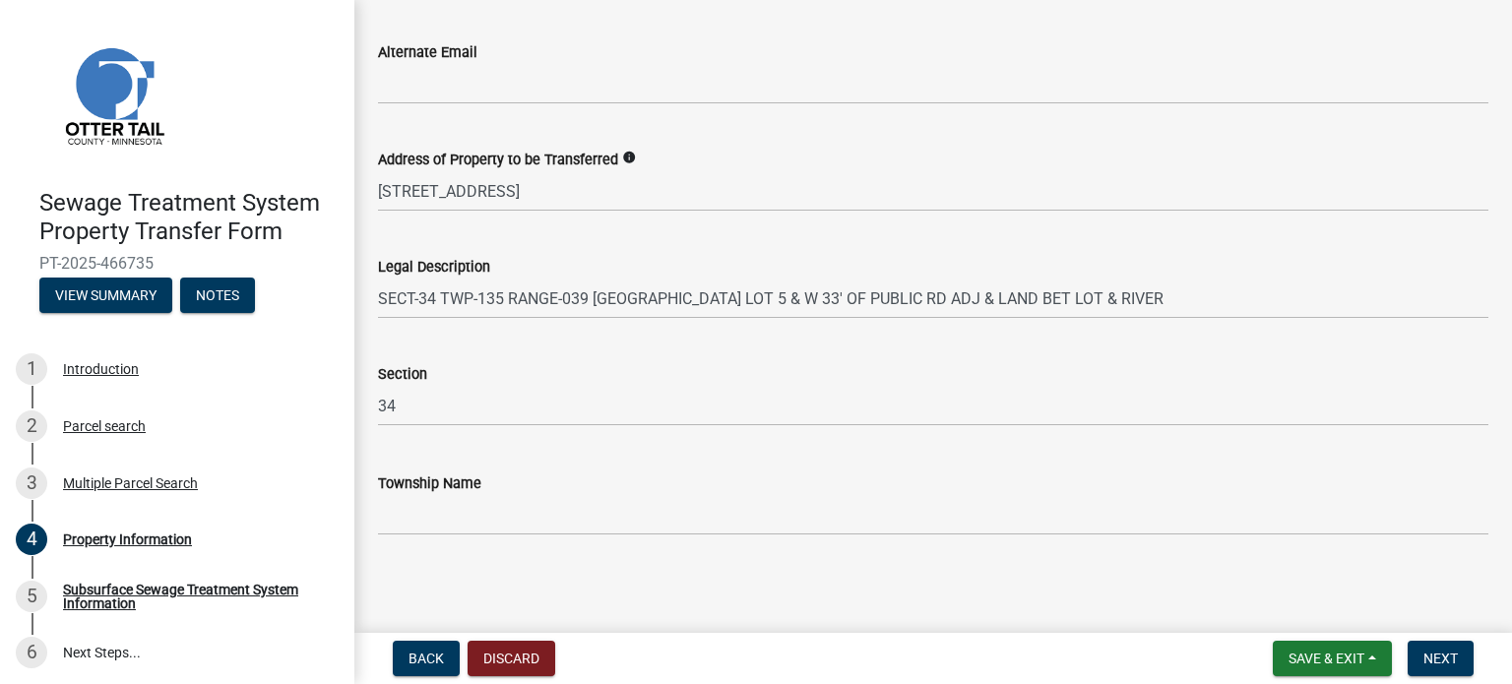
scroll to position [1094, 0]
type input "[PERSON_NAME][EMAIL_ADDRESS][PERSON_NAME][DOMAIN_NAME]"
click at [1438, 658] on span "Next" at bounding box center [1440, 659] width 34 height 16
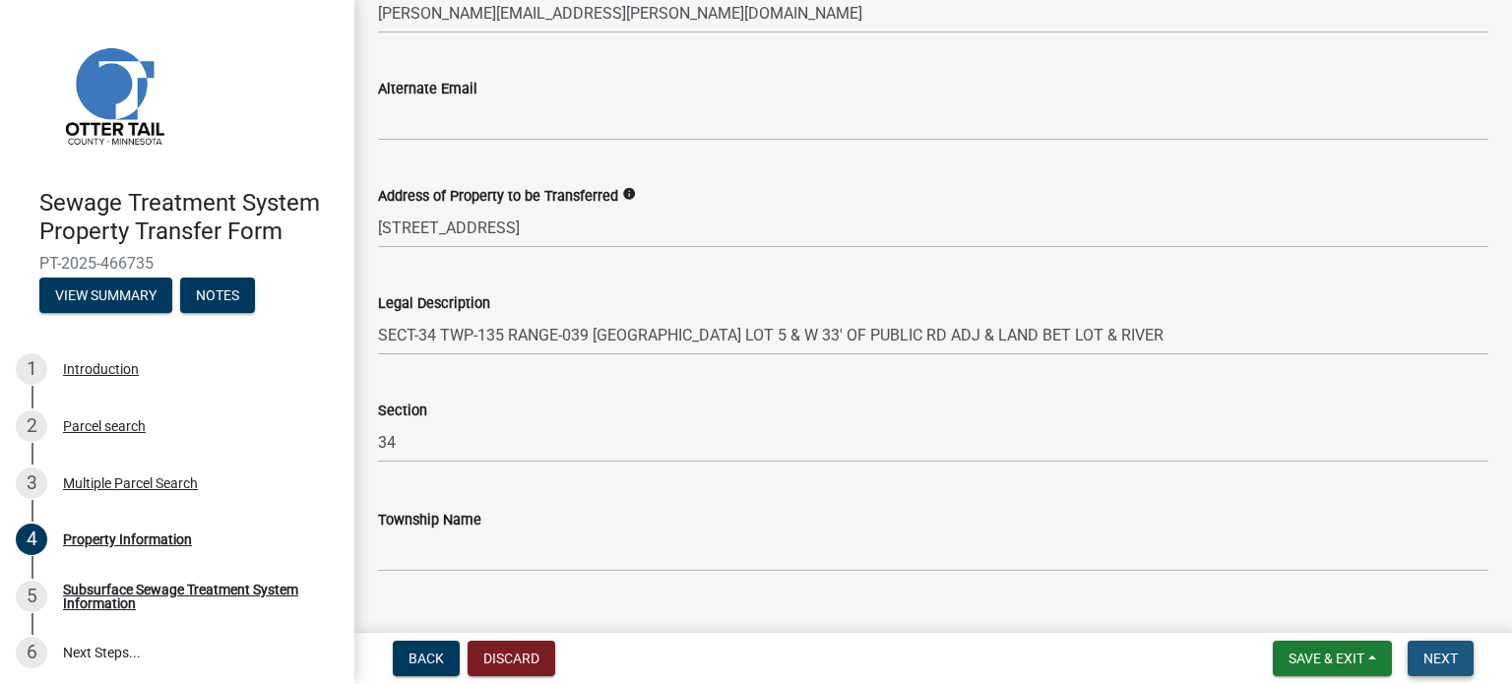
scroll to position [1134, 0]
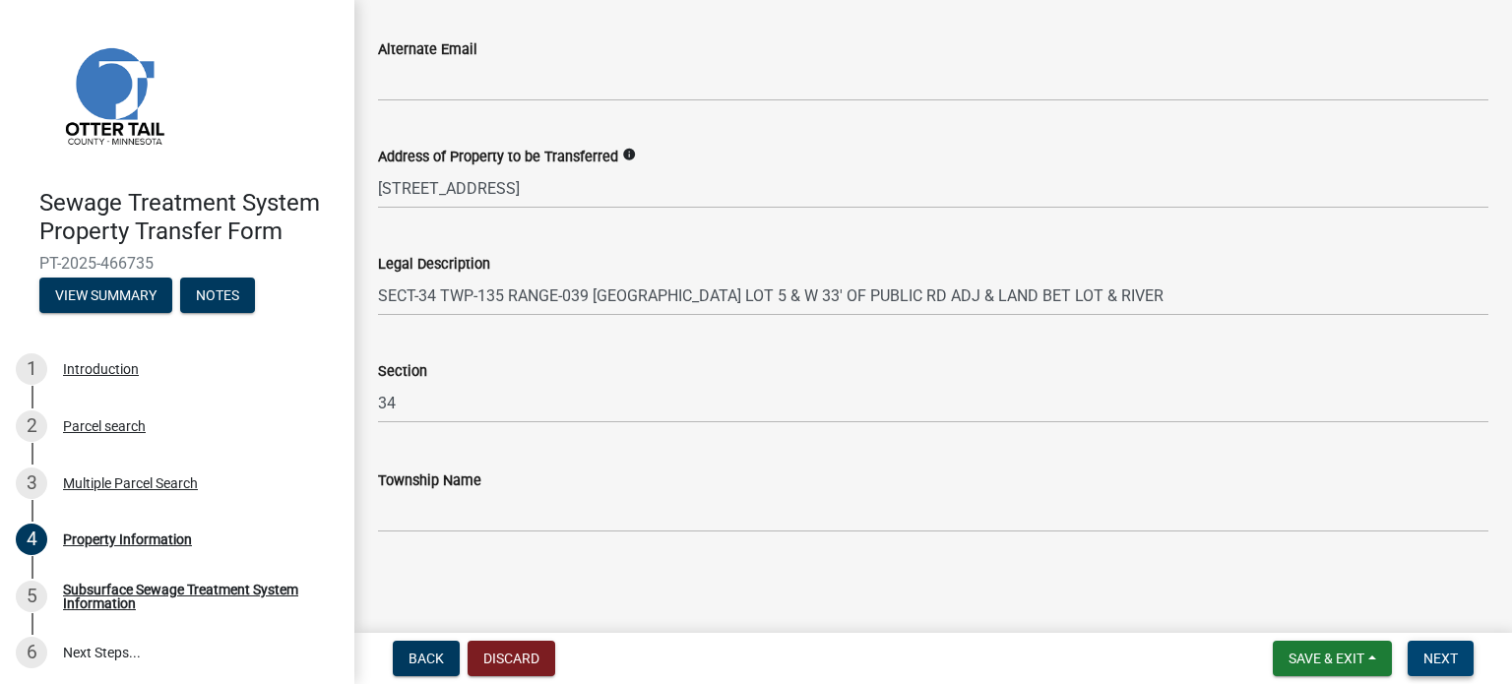
click at [1432, 660] on span "Next" at bounding box center [1440, 659] width 34 height 16
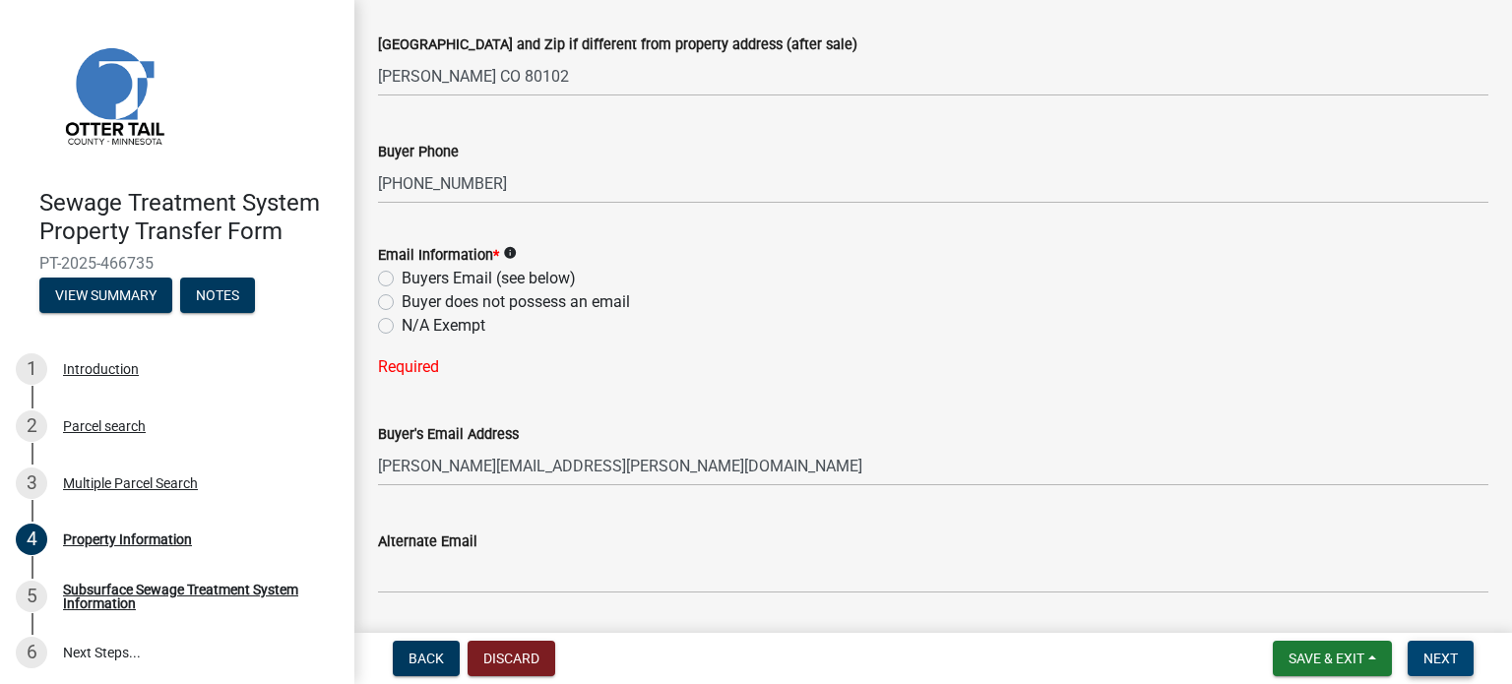
scroll to position [642, 0]
click at [402, 278] on label "Buyers Email (see below)" at bounding box center [489, 279] width 174 height 24
click at [402, 278] on input "Buyers Email (see below)" at bounding box center [408, 273] width 13 height 13
radio input "true"
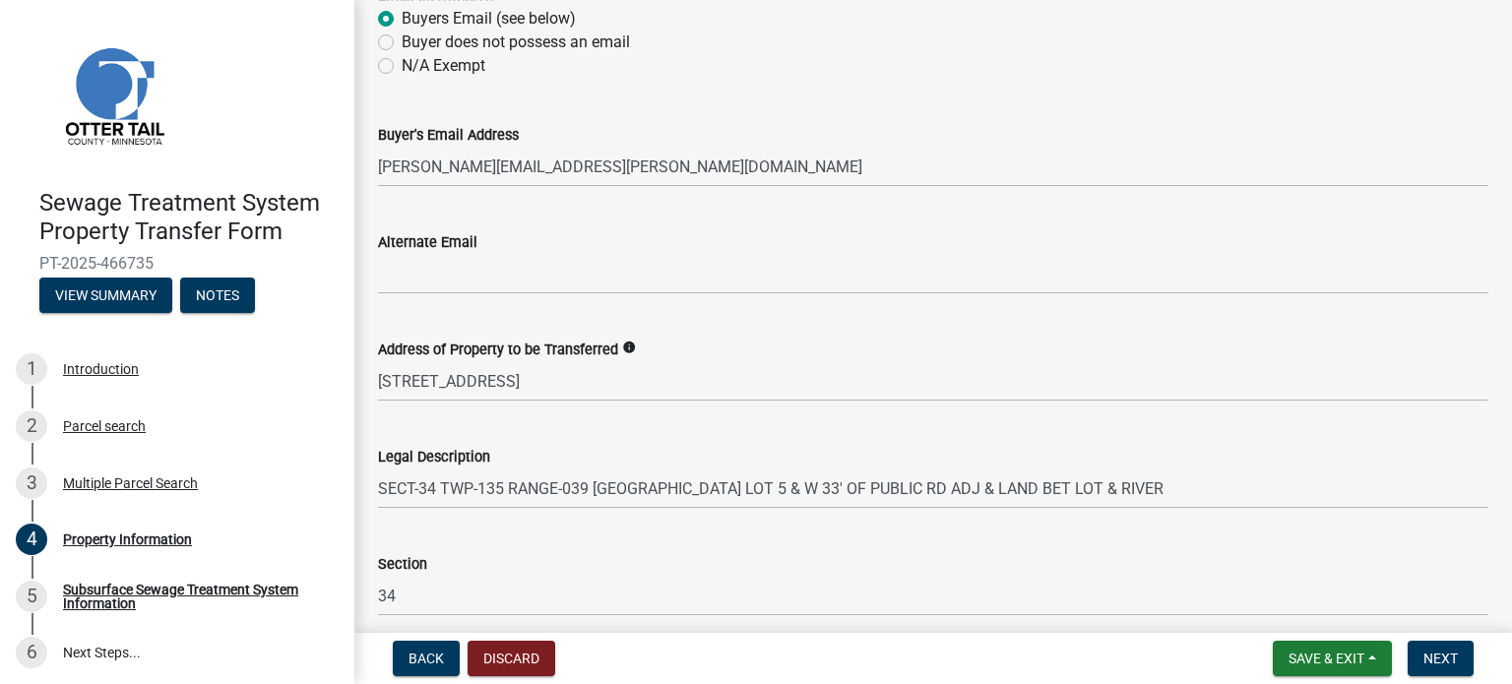
scroll to position [937, 0]
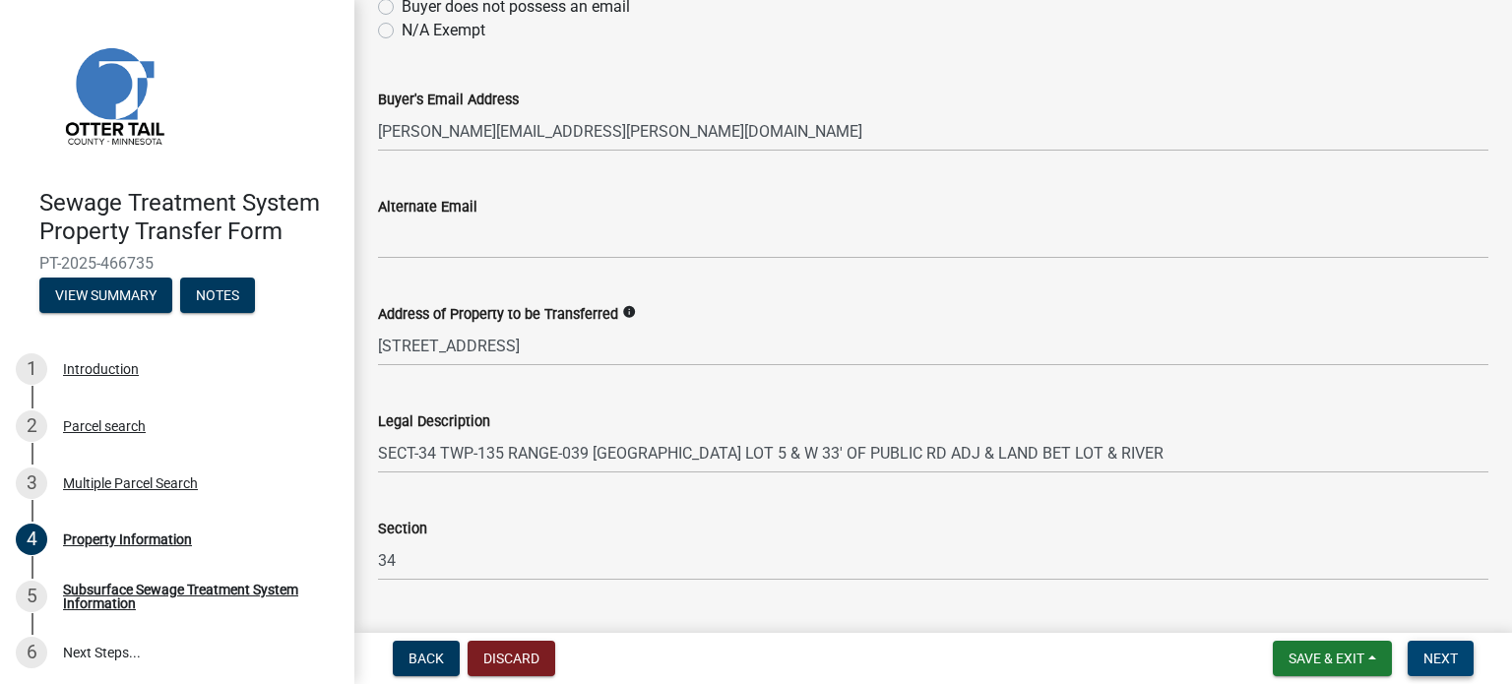
click at [1433, 659] on span "Next" at bounding box center [1440, 659] width 34 height 16
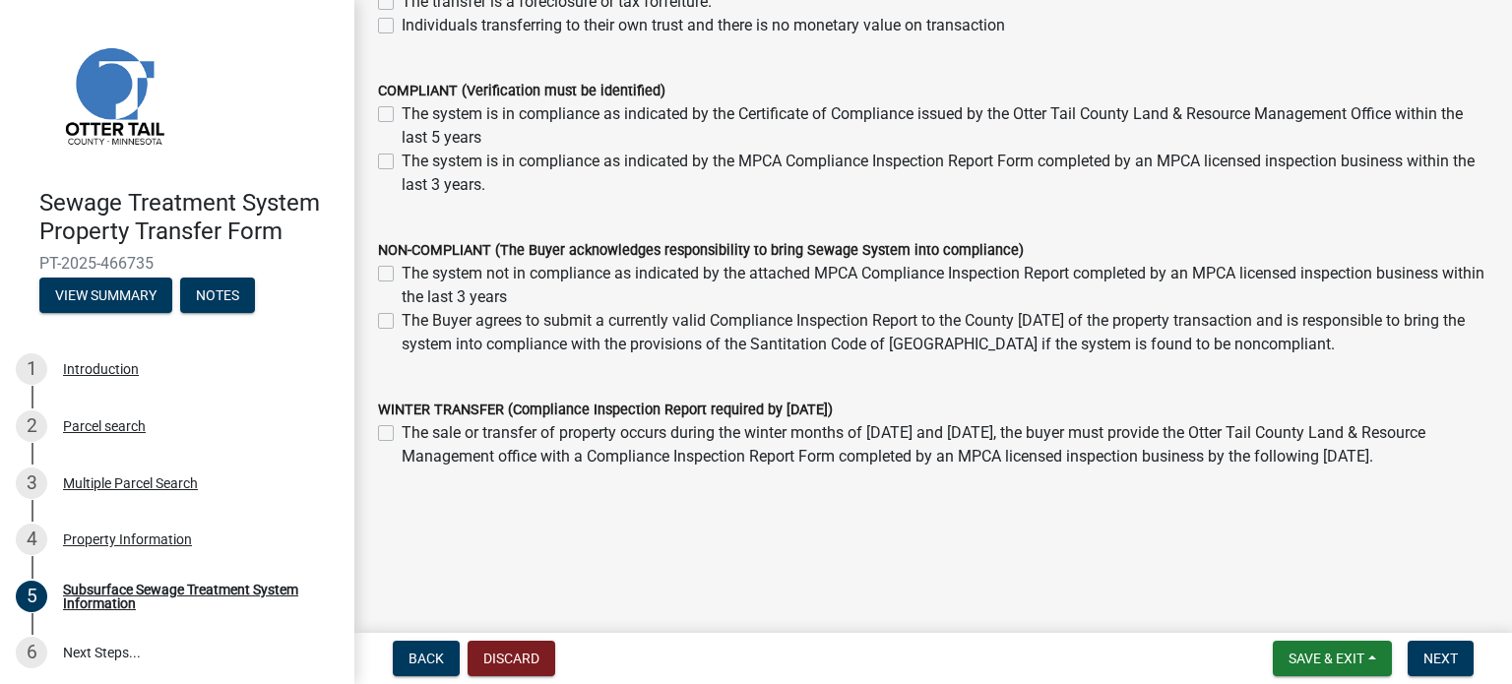
scroll to position [152, 0]
